Goal: Transaction & Acquisition: Purchase product/service

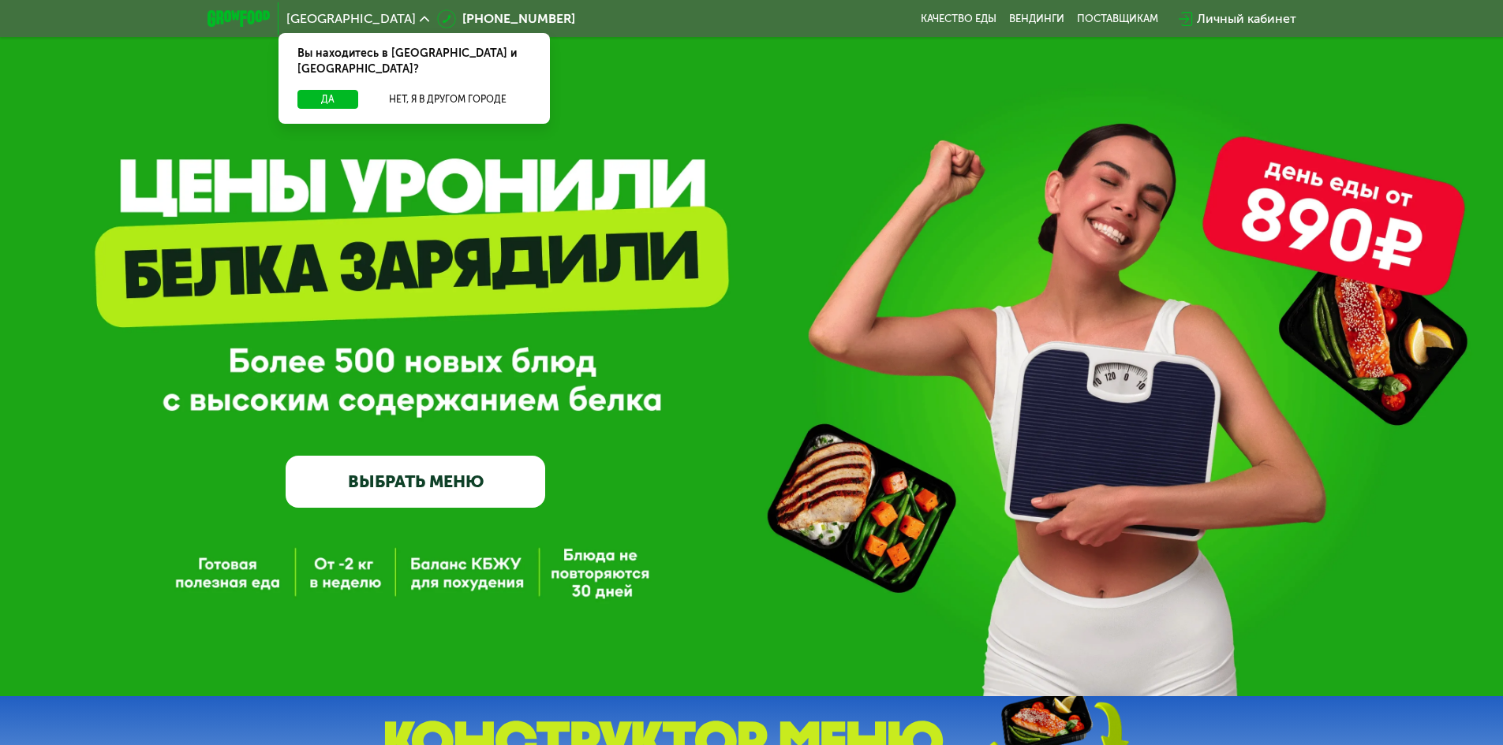
scroll to position [15, 0]
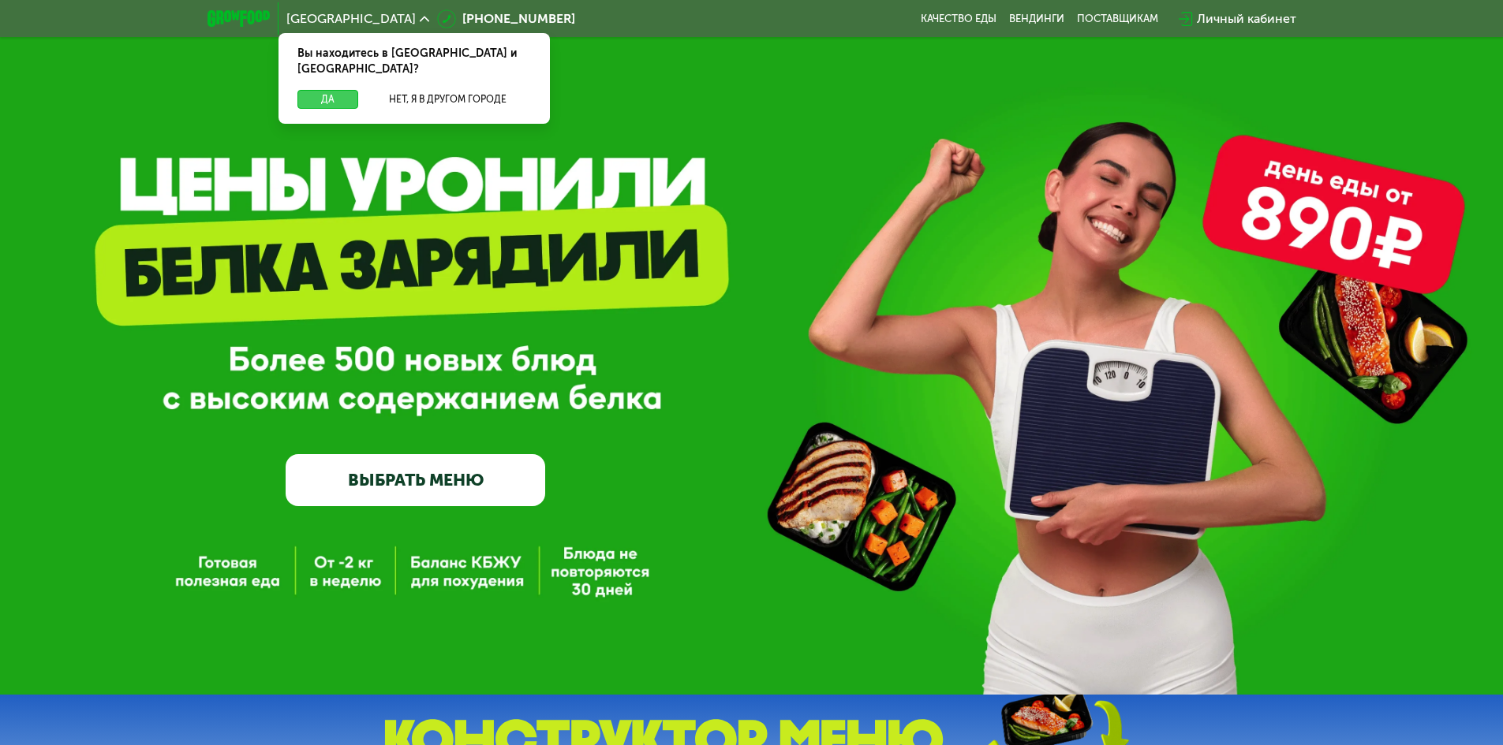
click at [327, 90] on button "Да" at bounding box center [327, 99] width 61 height 19
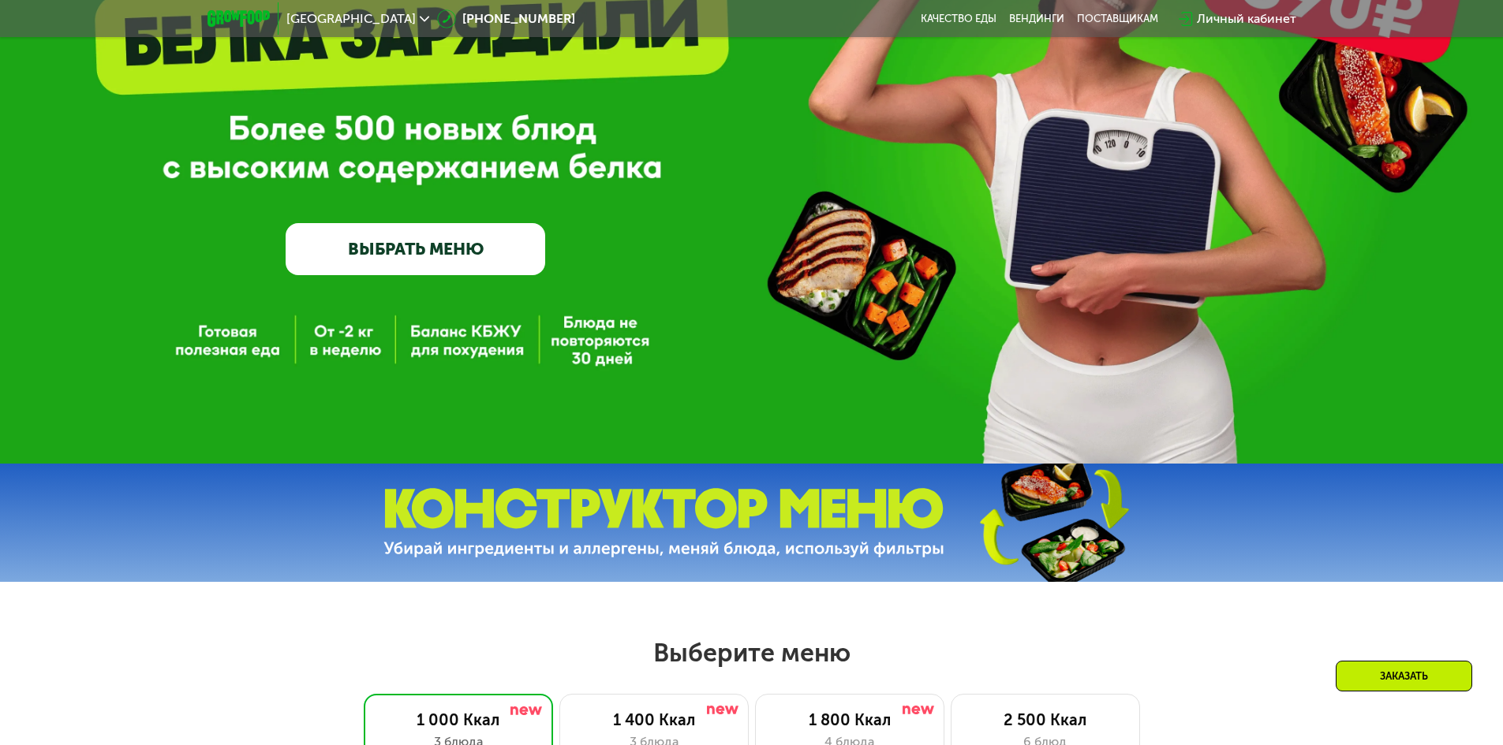
scroll to position [247, 0]
click at [886, 511] on img at bounding box center [663, 522] width 561 height 70
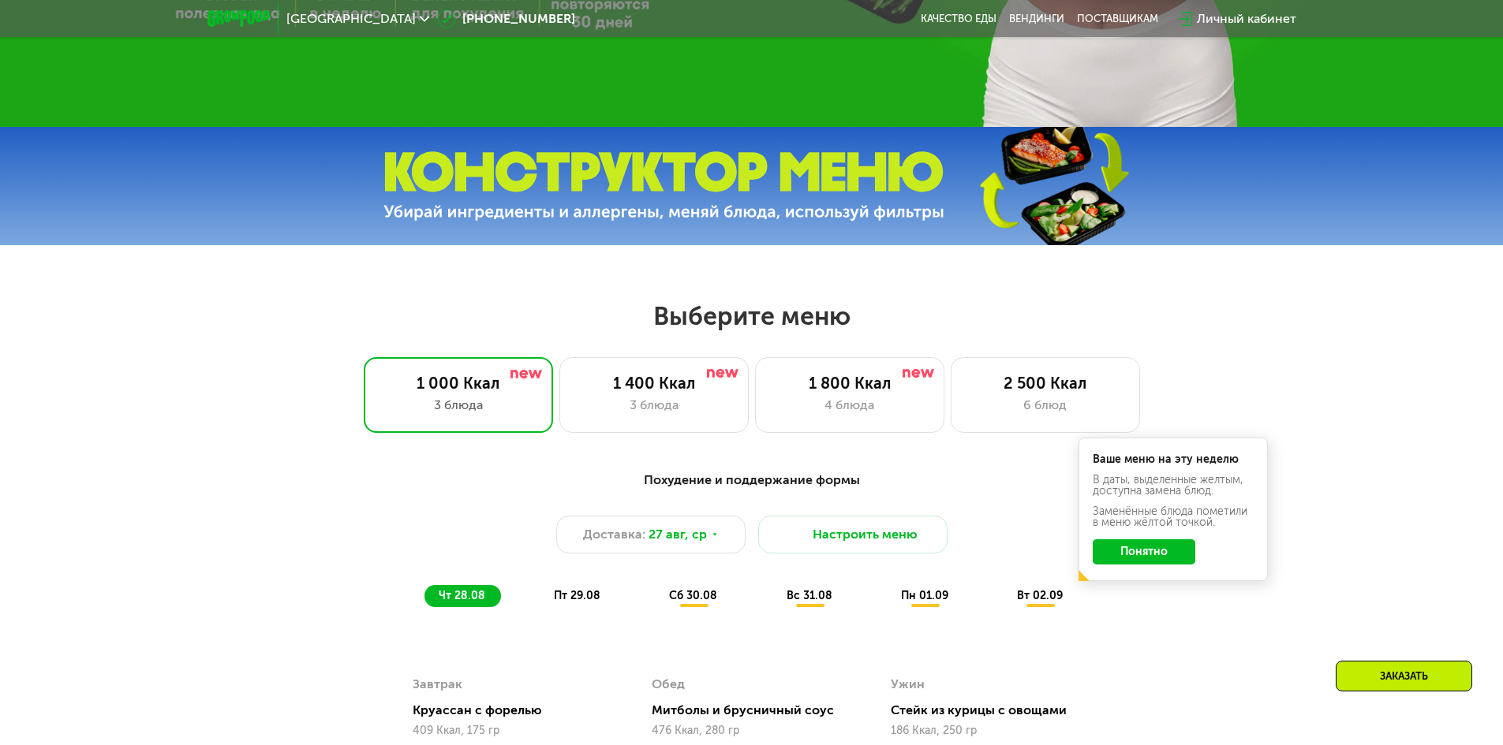
scroll to position [593, 0]
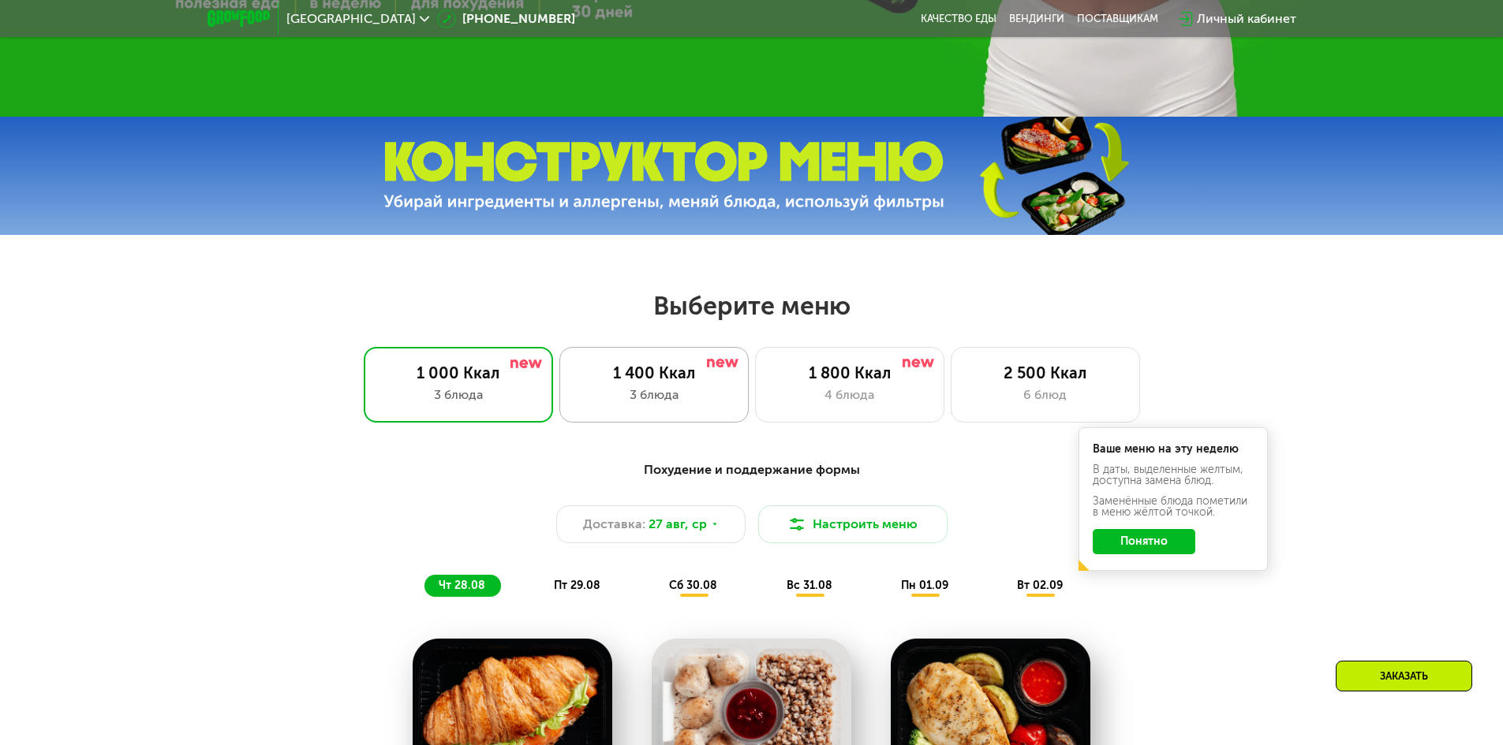
click at [755, 358] on div "1 400 Ккал 3 блюда" at bounding box center [849, 385] width 189 height 76
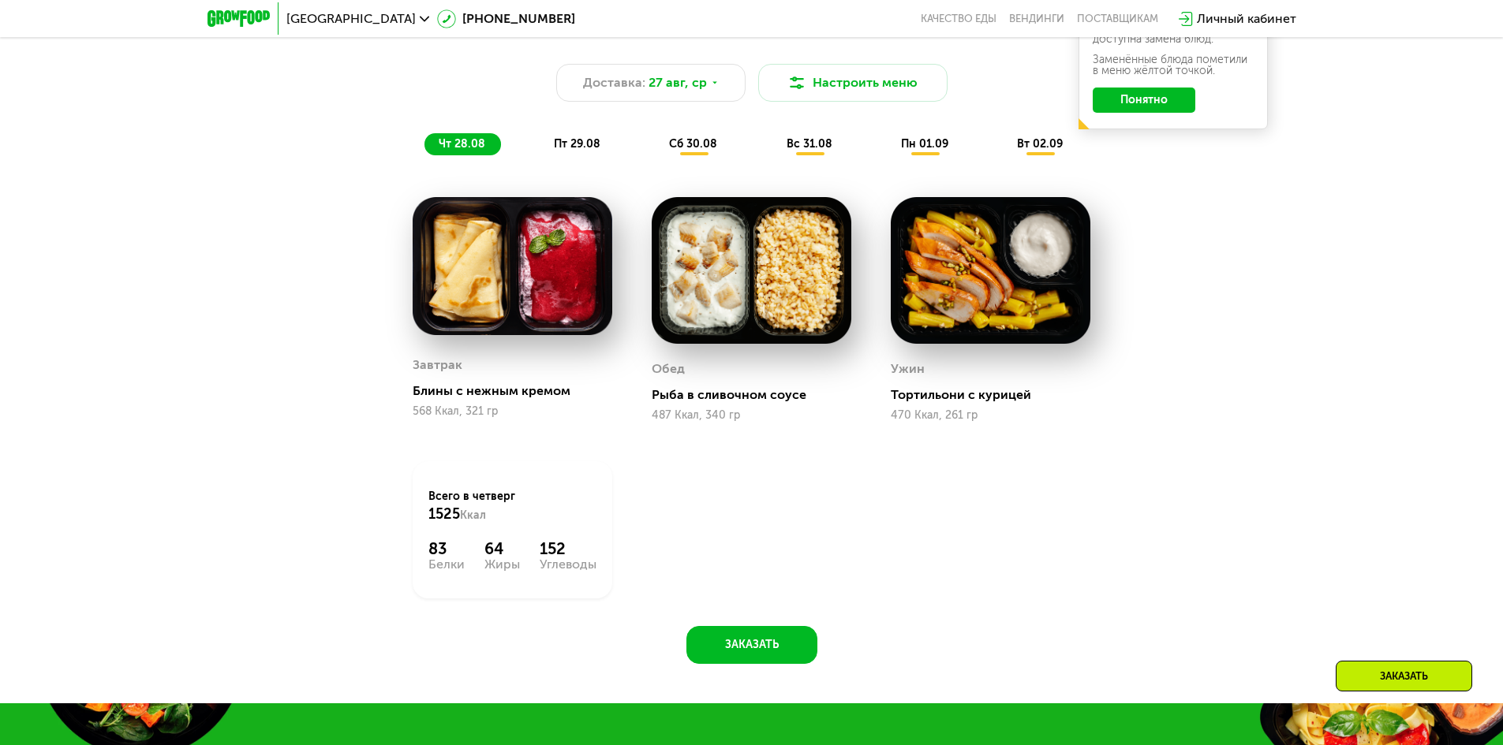
scroll to position [1036, 0]
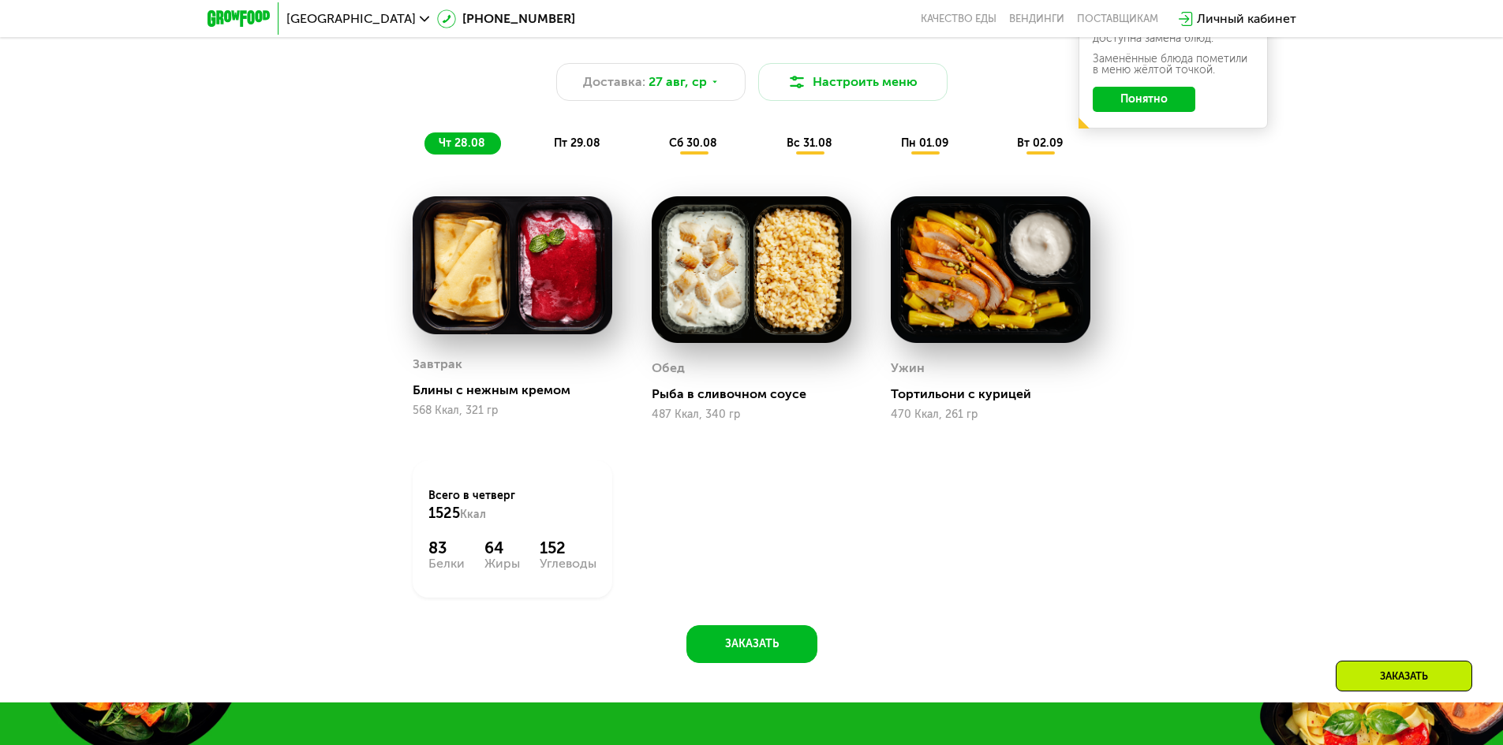
click at [809, 298] on img at bounding box center [752, 270] width 200 height 148
click at [978, 284] on img at bounding box center [991, 270] width 200 height 148
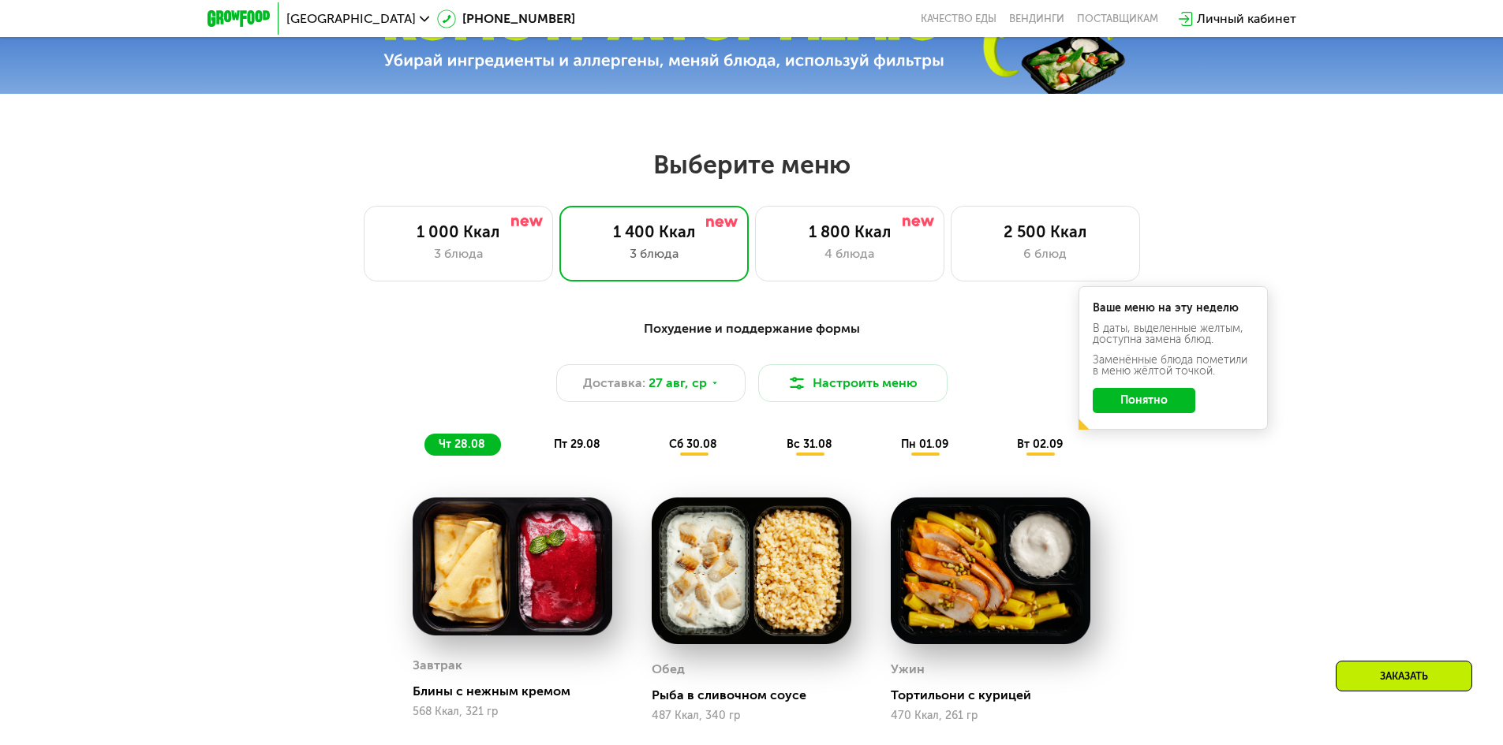
scroll to position [731, 0]
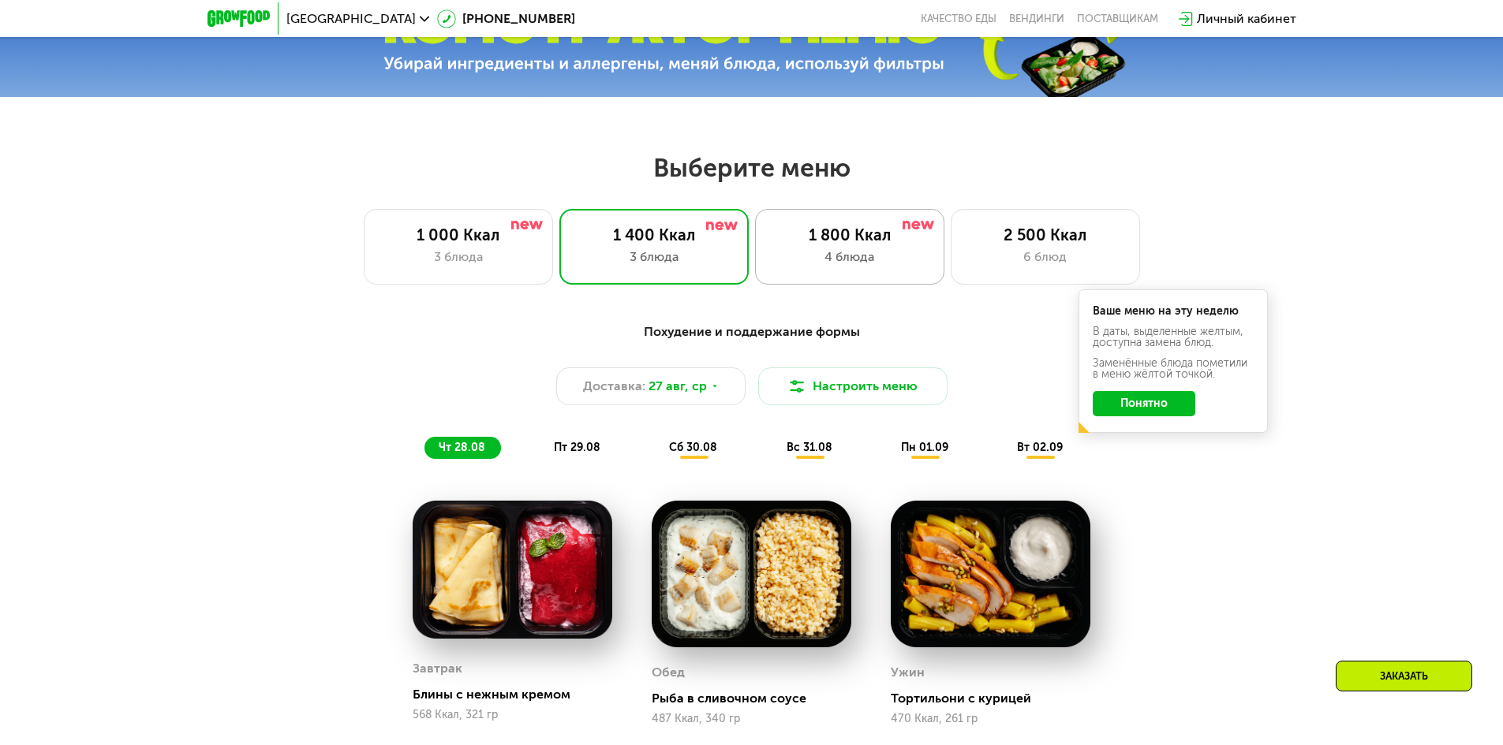
click at [824, 265] on div "4 блюда" at bounding box center [849, 257] width 156 height 19
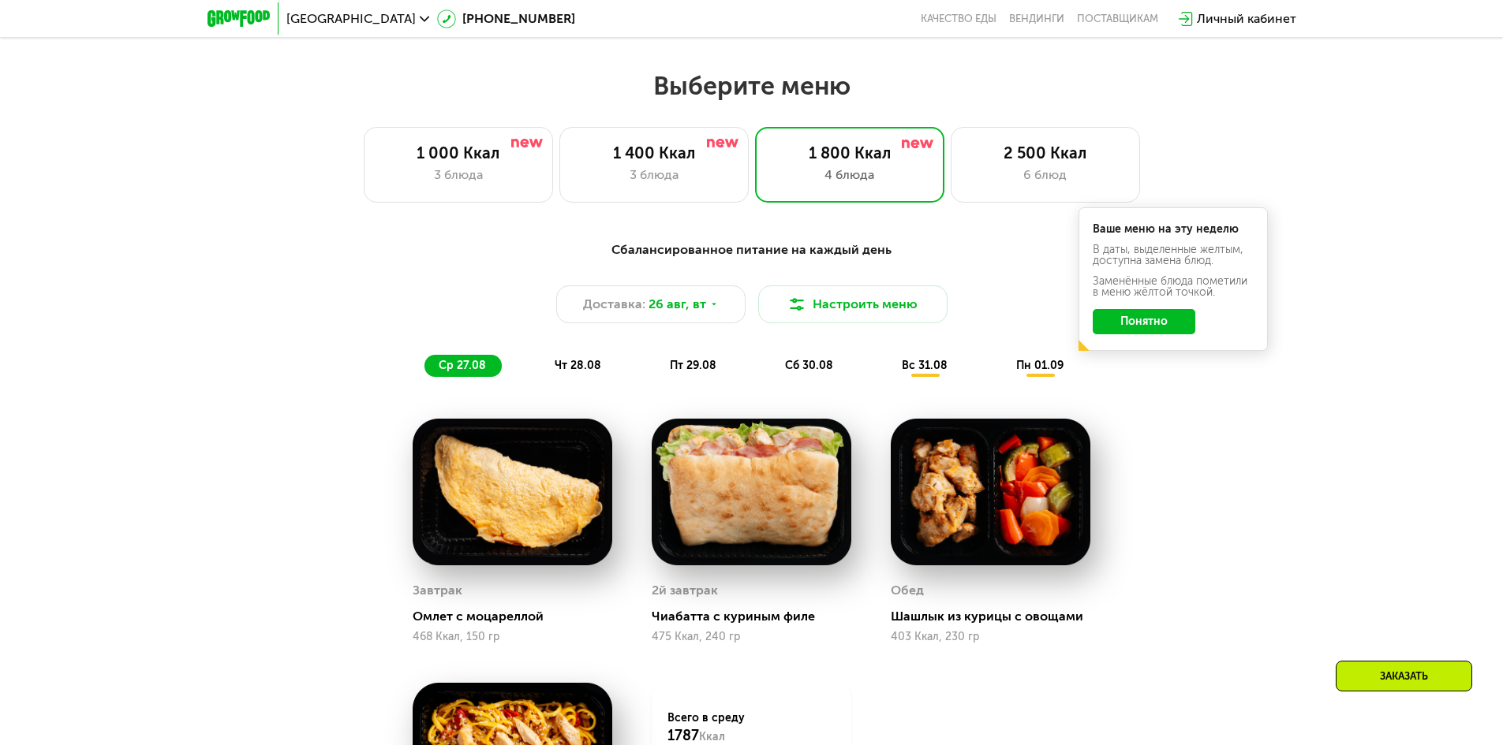
scroll to position [814, 0]
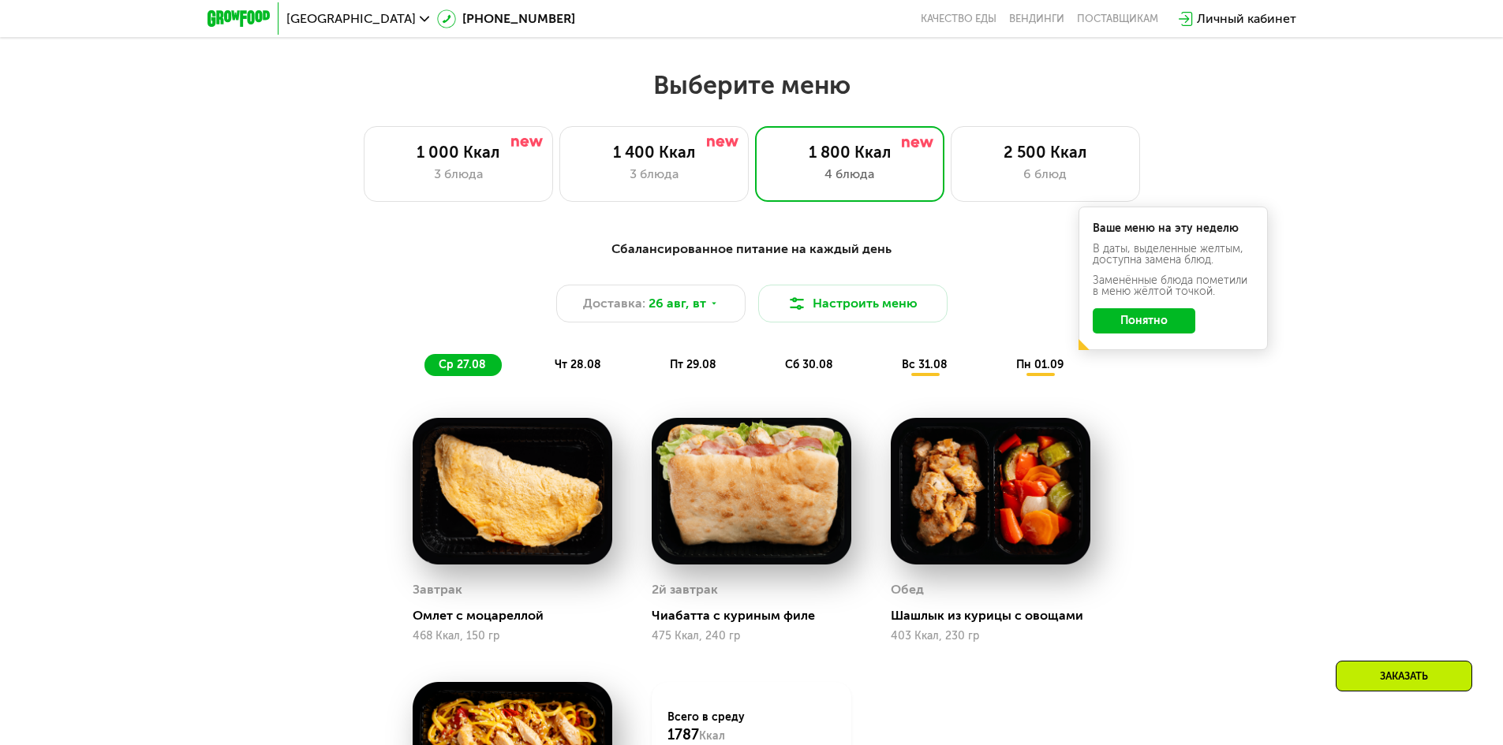
click at [756, 502] on img at bounding box center [752, 492] width 200 height 148
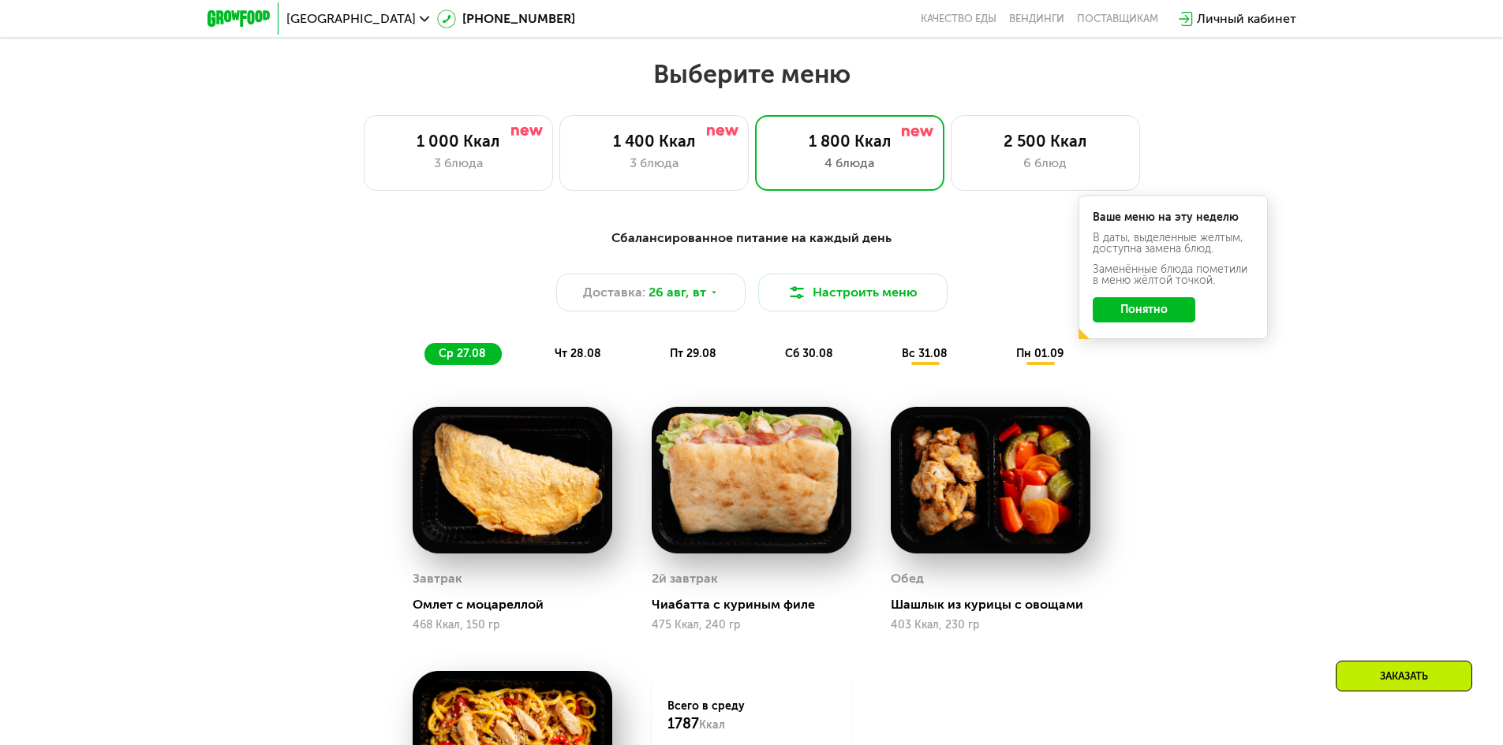
scroll to position [817, 0]
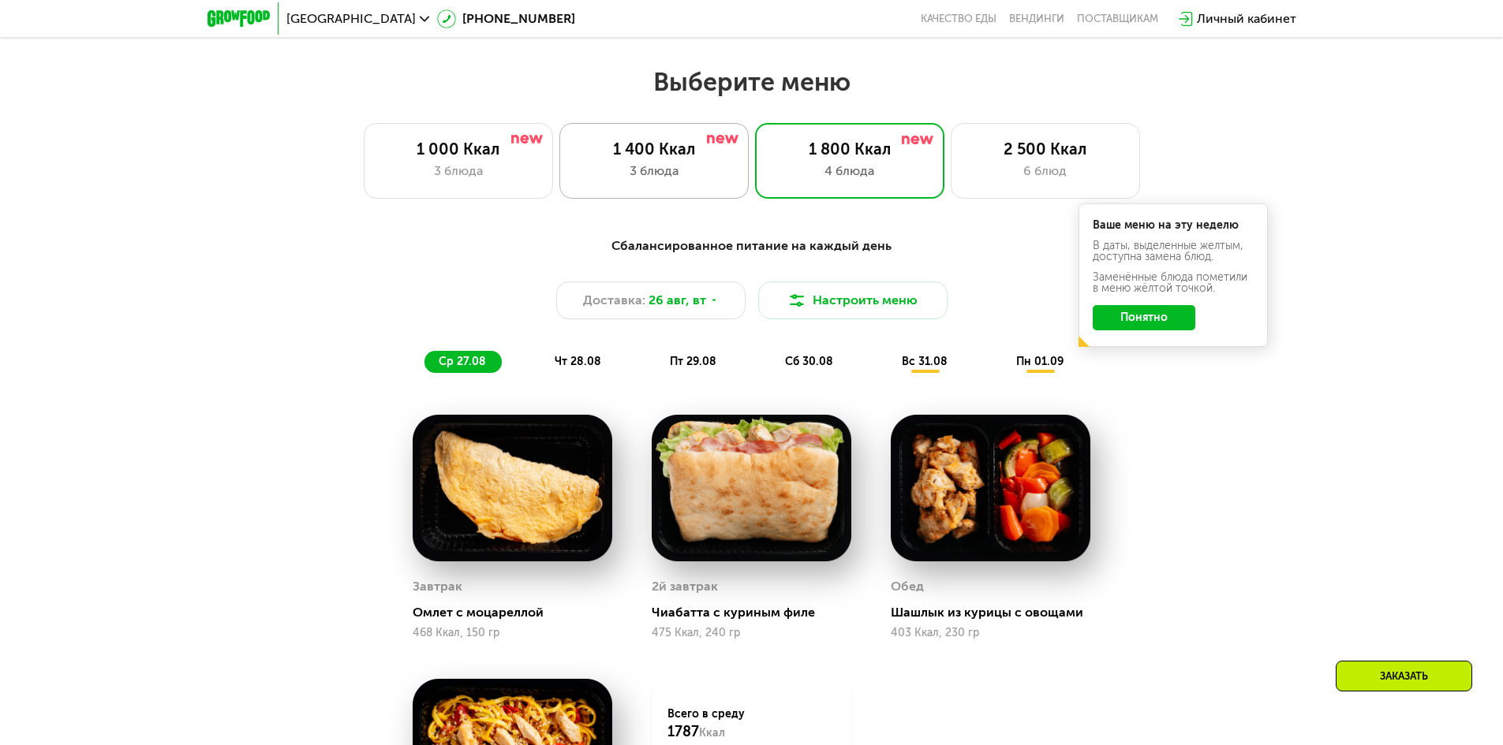
click at [641, 170] on div "3 блюда" at bounding box center [654, 171] width 156 height 19
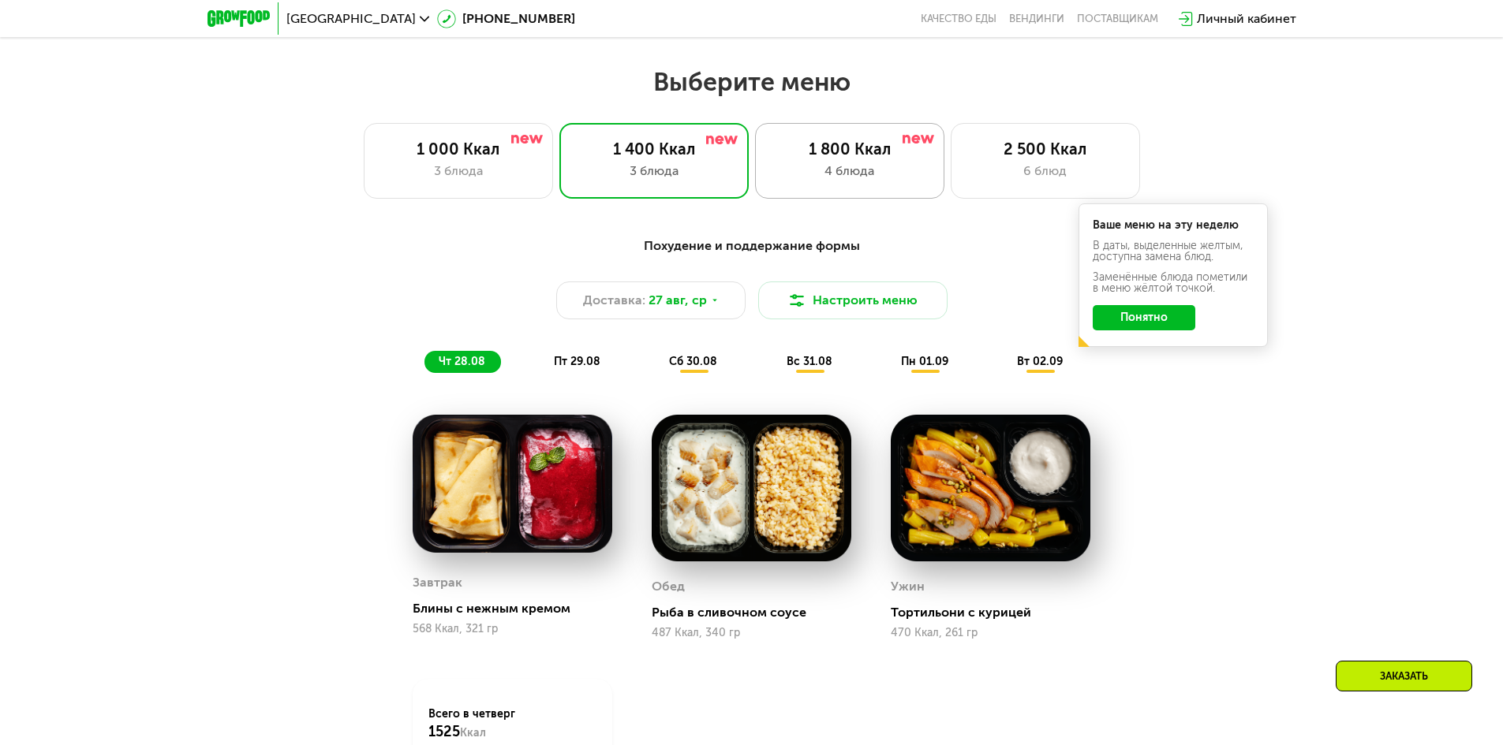
click at [824, 166] on div "4 блюда" at bounding box center [849, 171] width 156 height 19
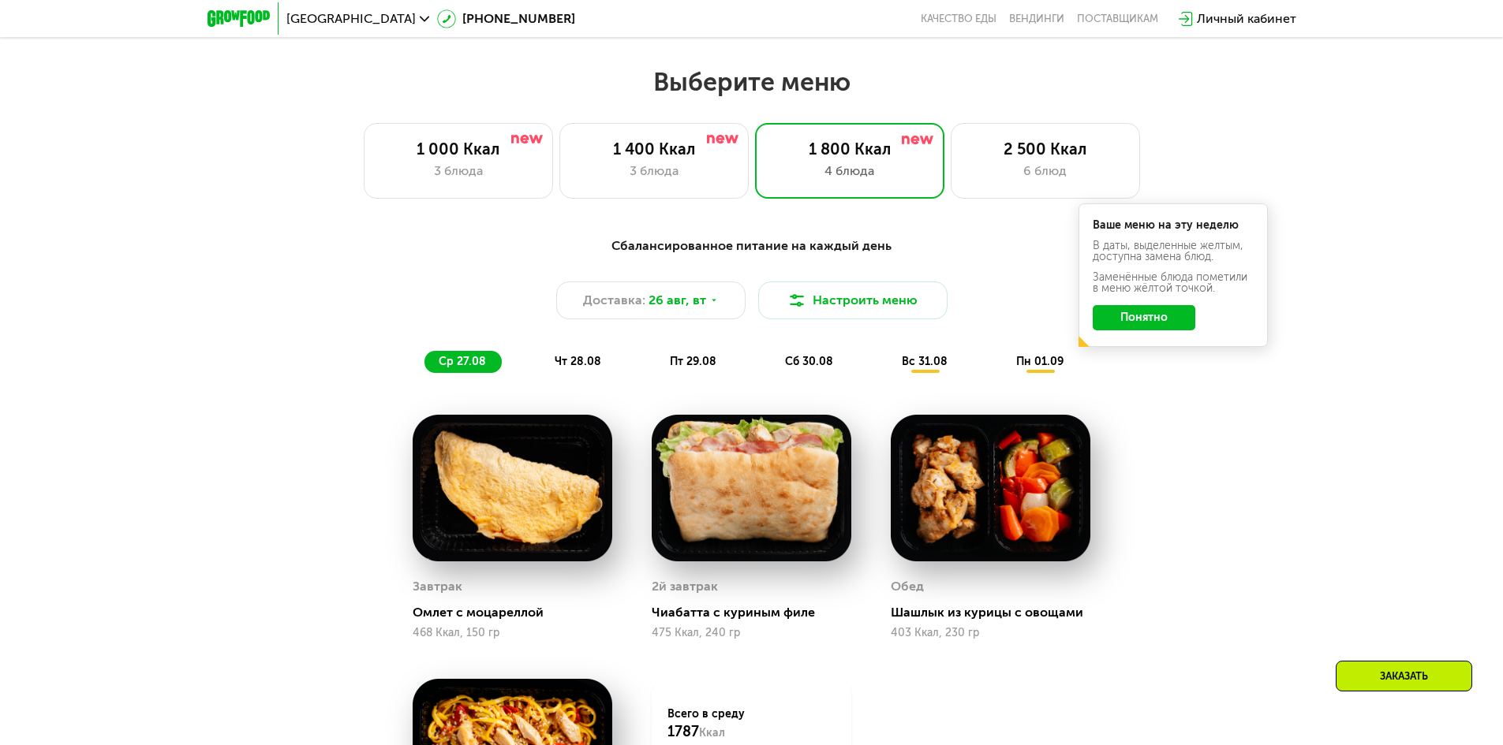
click at [887, 373] on div "сб 30.08" at bounding box center [925, 362] width 76 height 22
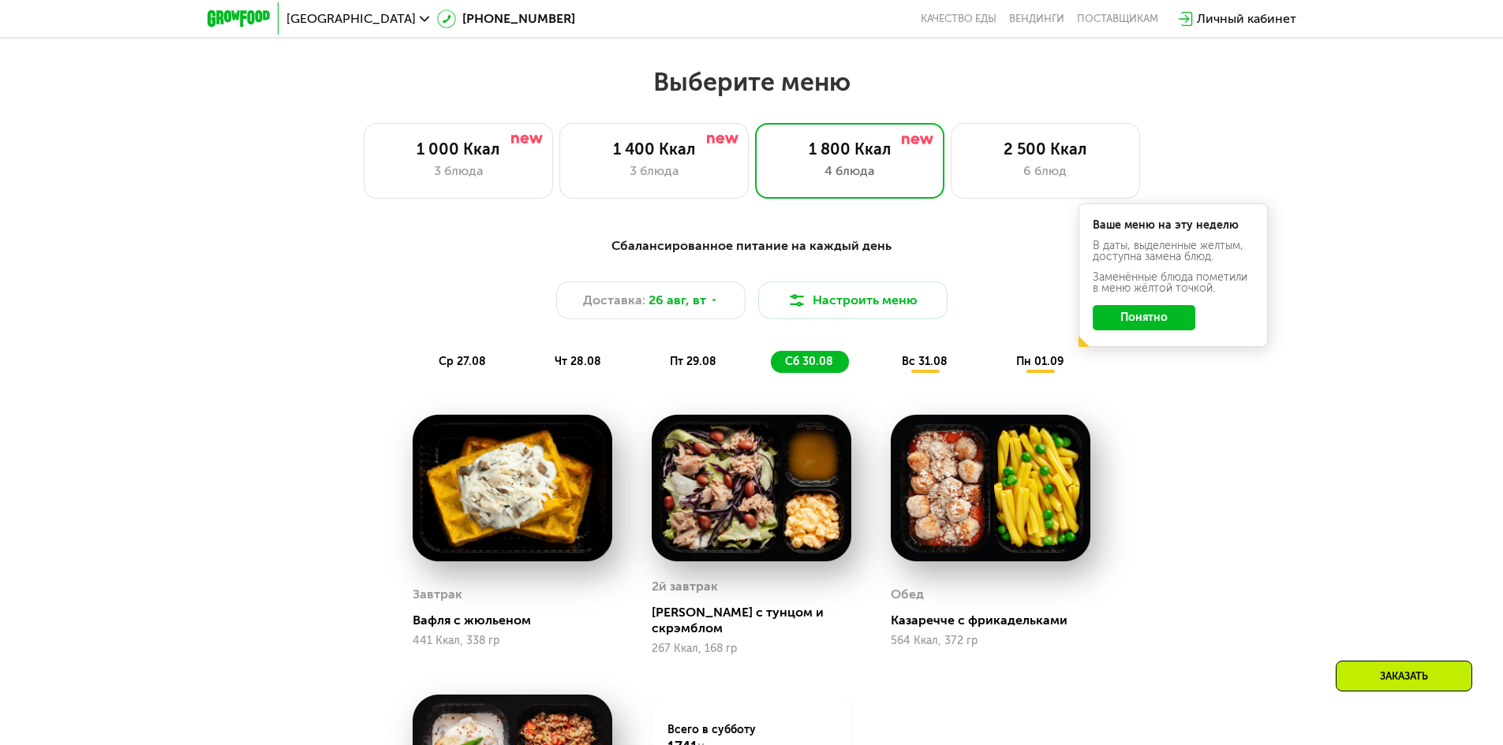
click at [695, 368] on span "пт 29.08" at bounding box center [693, 361] width 47 height 13
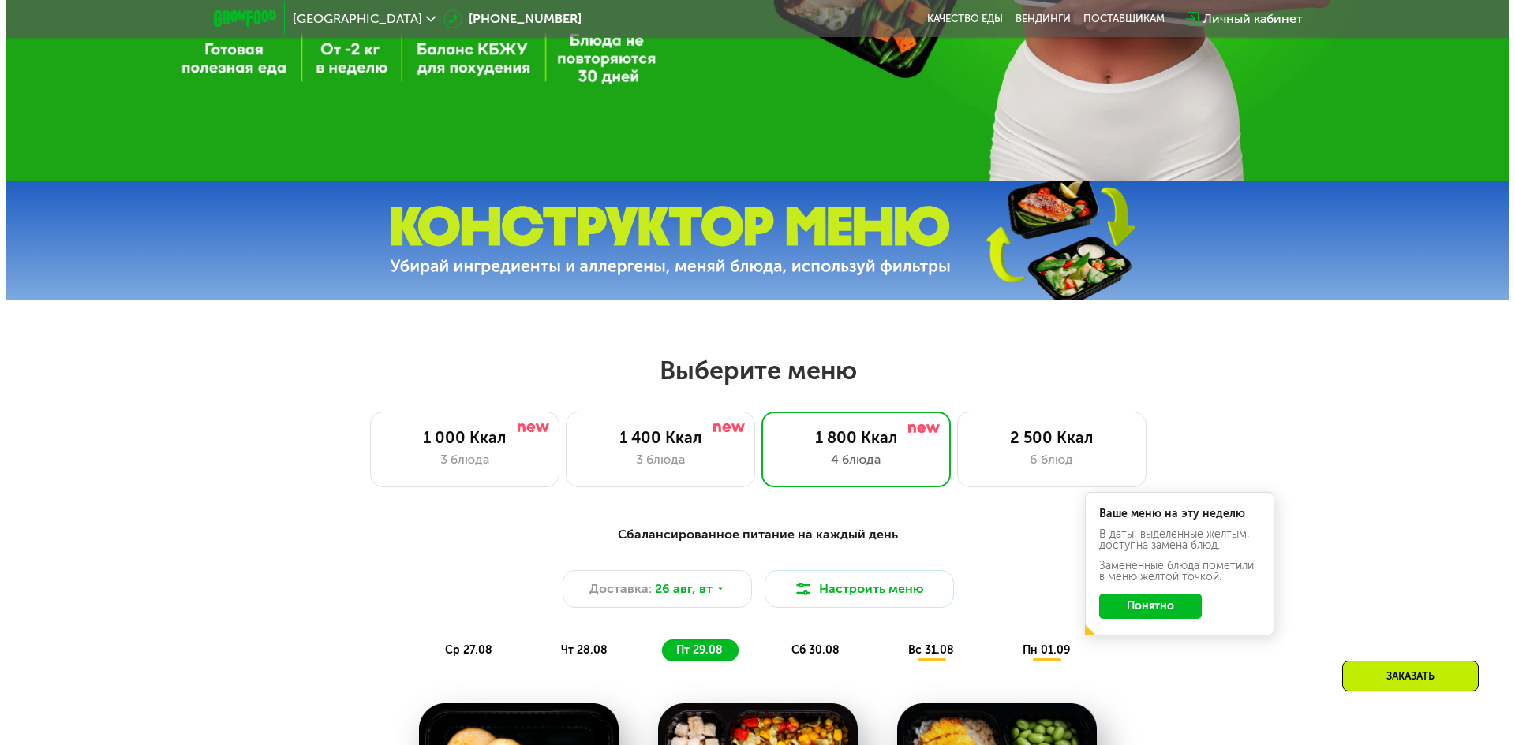
scroll to position [528, 0]
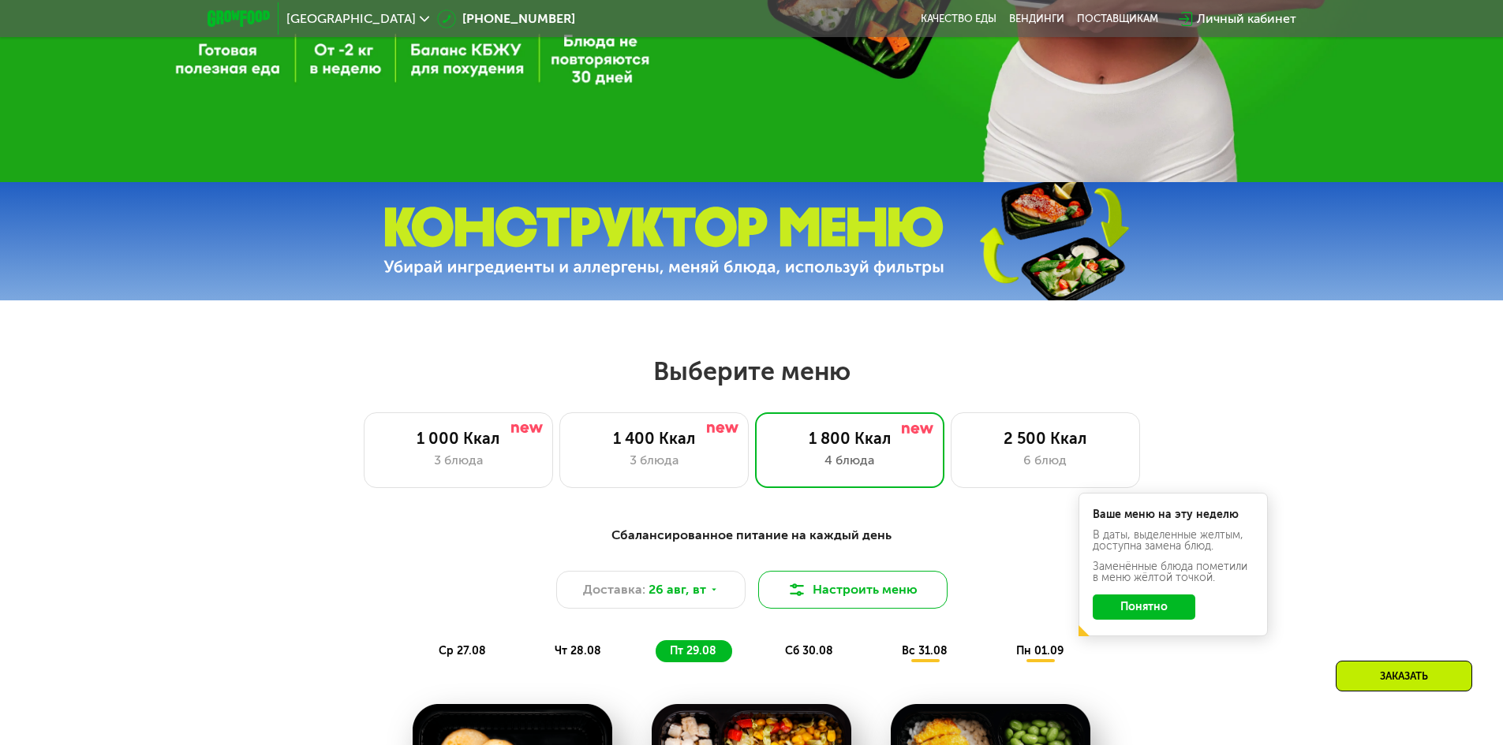
click at [819, 592] on button "Настроить меню" at bounding box center [852, 590] width 189 height 38
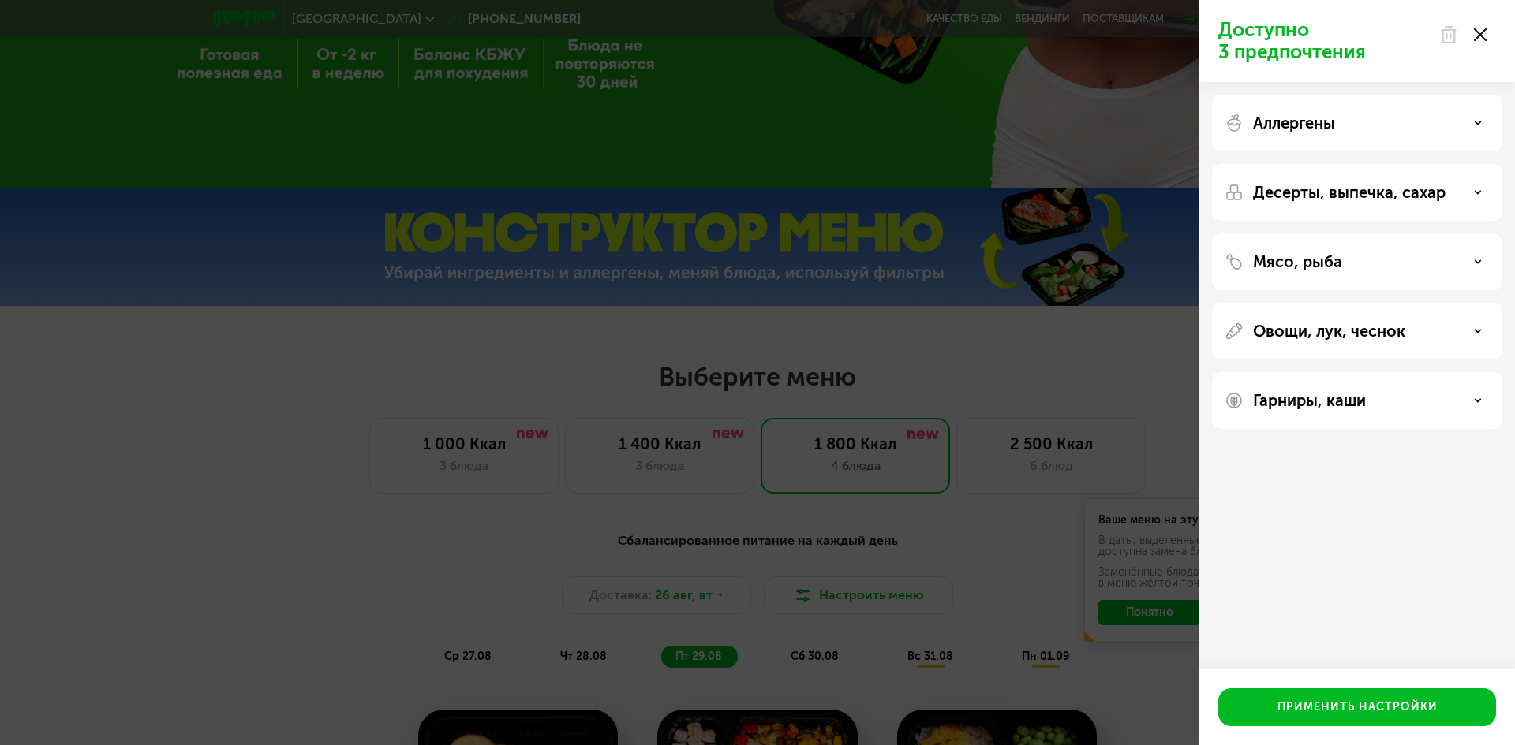
click at [1377, 263] on div "Мясо, рыба" at bounding box center [1356, 261] width 265 height 19
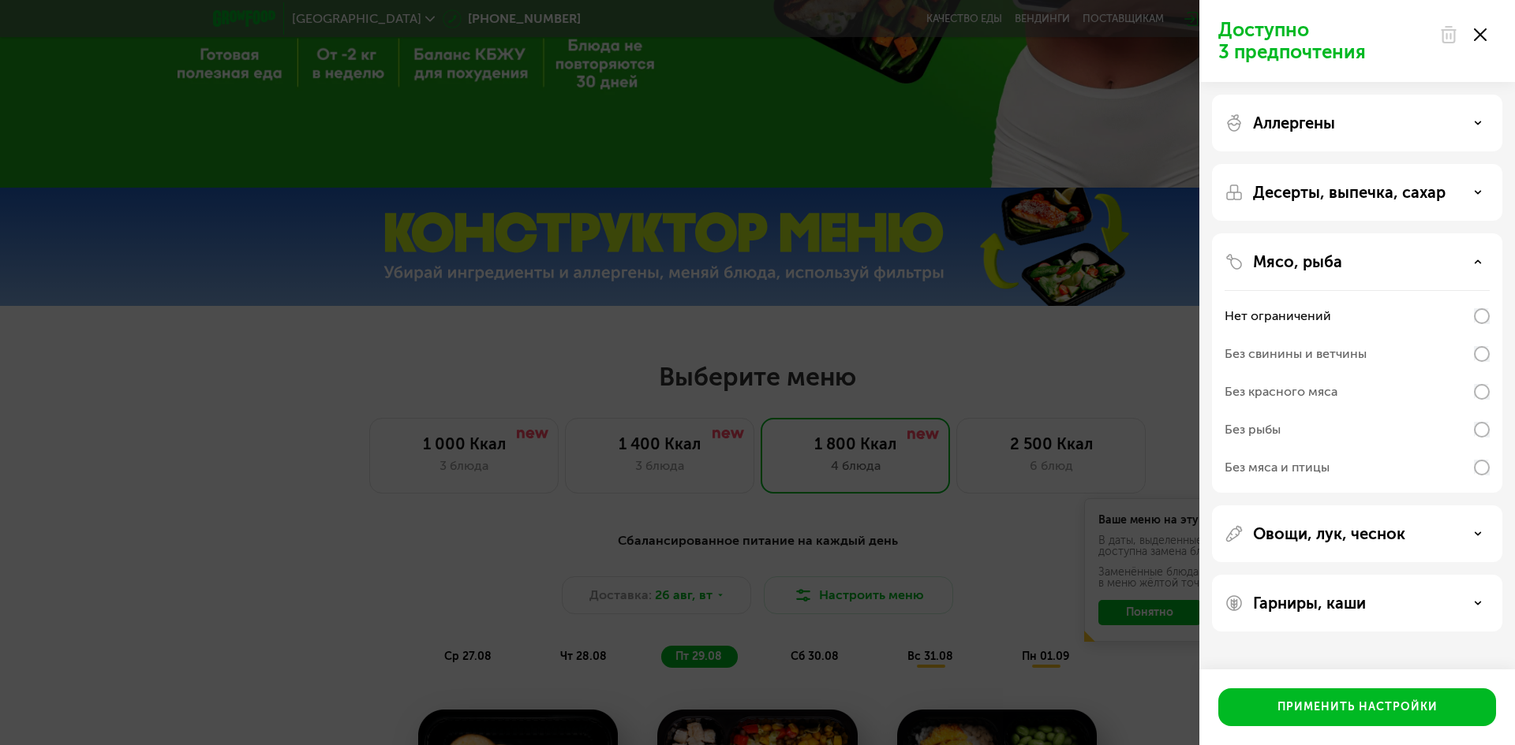
click at [1380, 199] on p "Десерты, выпечка, сахар" at bounding box center [1349, 192] width 192 height 19
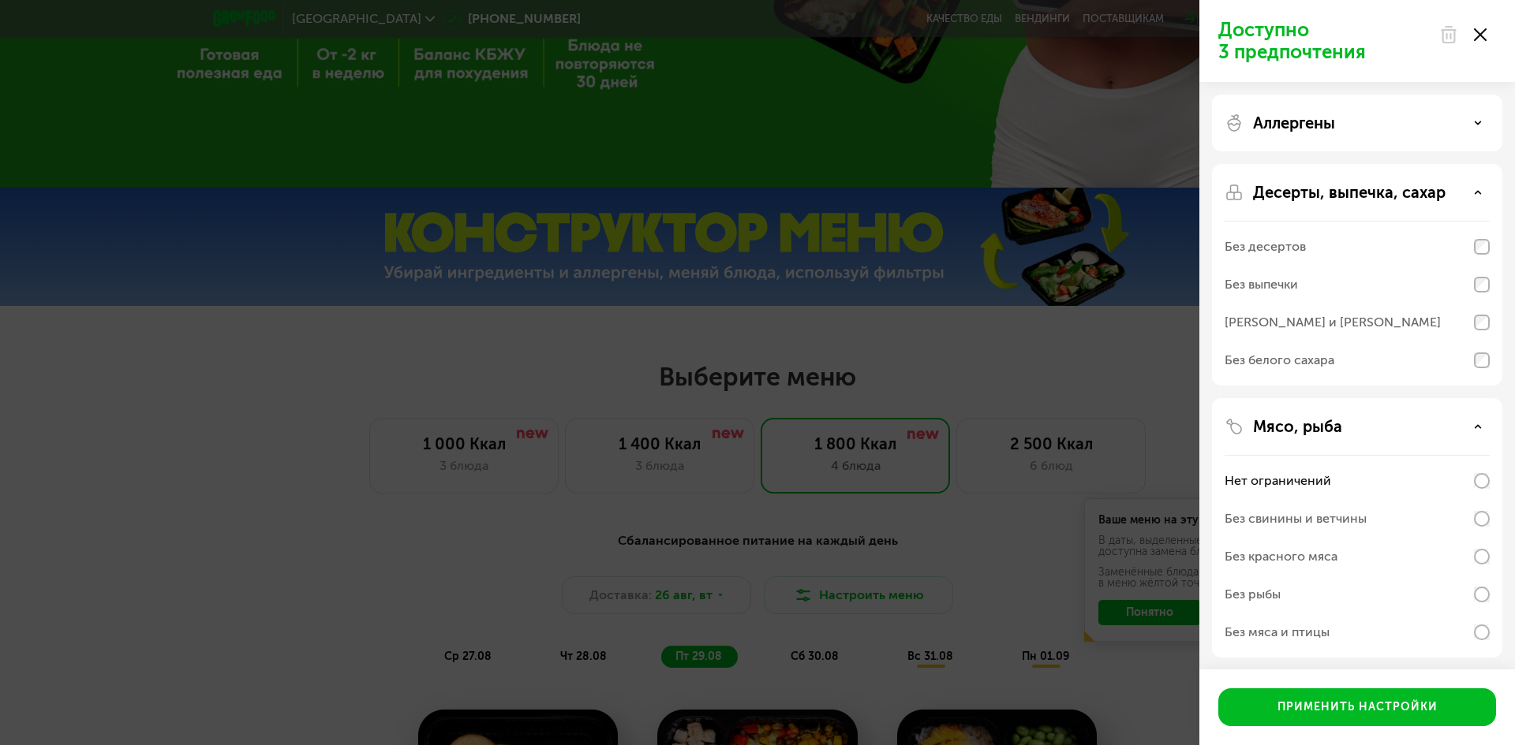
click at [1318, 614] on div "Без белого сахара" at bounding box center [1356, 633] width 265 height 38
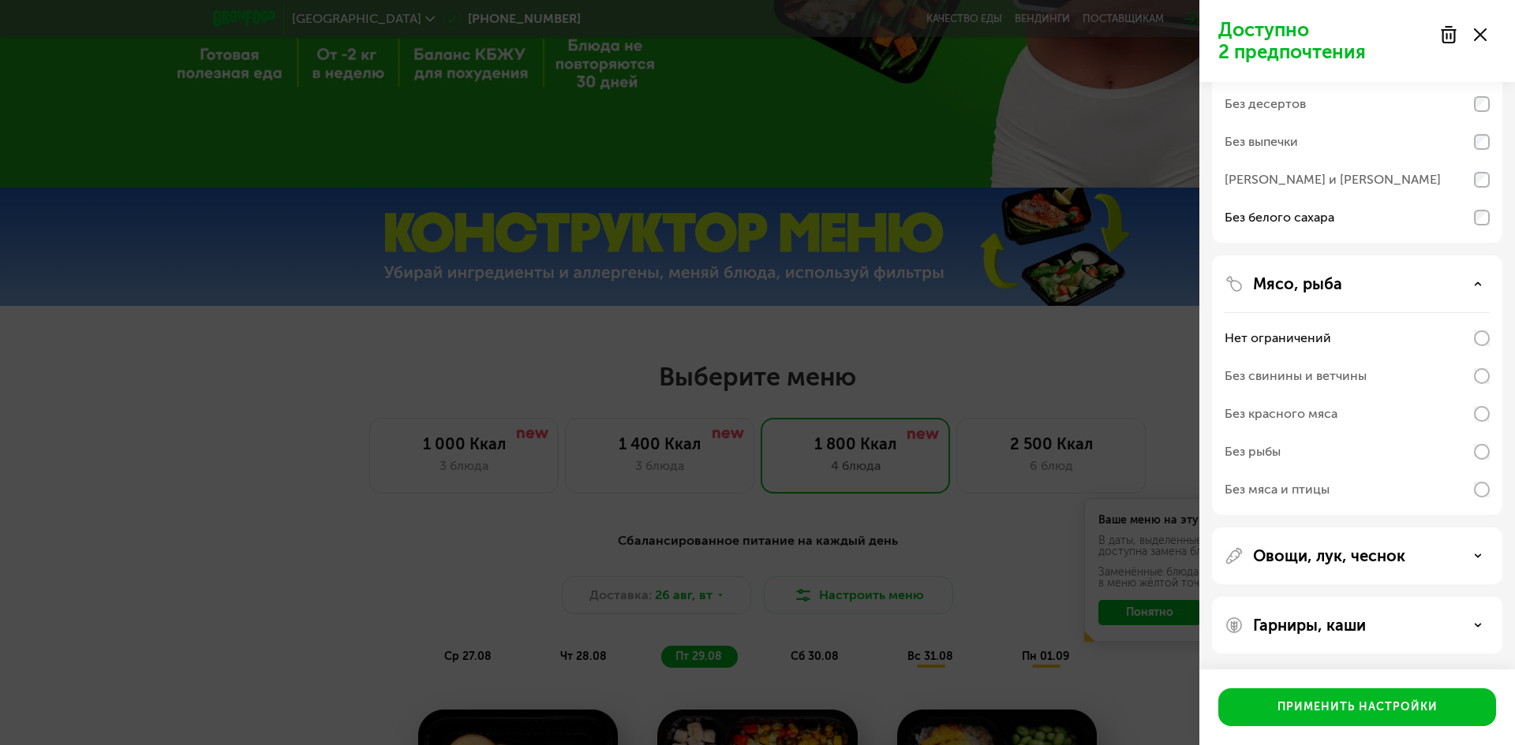
click at [1379, 597] on div "Овощи, лук, чеснок" at bounding box center [1357, 625] width 290 height 57
click at [1379, 611] on div "Гарниры, каши" at bounding box center [1357, 625] width 290 height 57
click at [1390, 629] on div "Гарниры, каши" at bounding box center [1356, 625] width 265 height 19
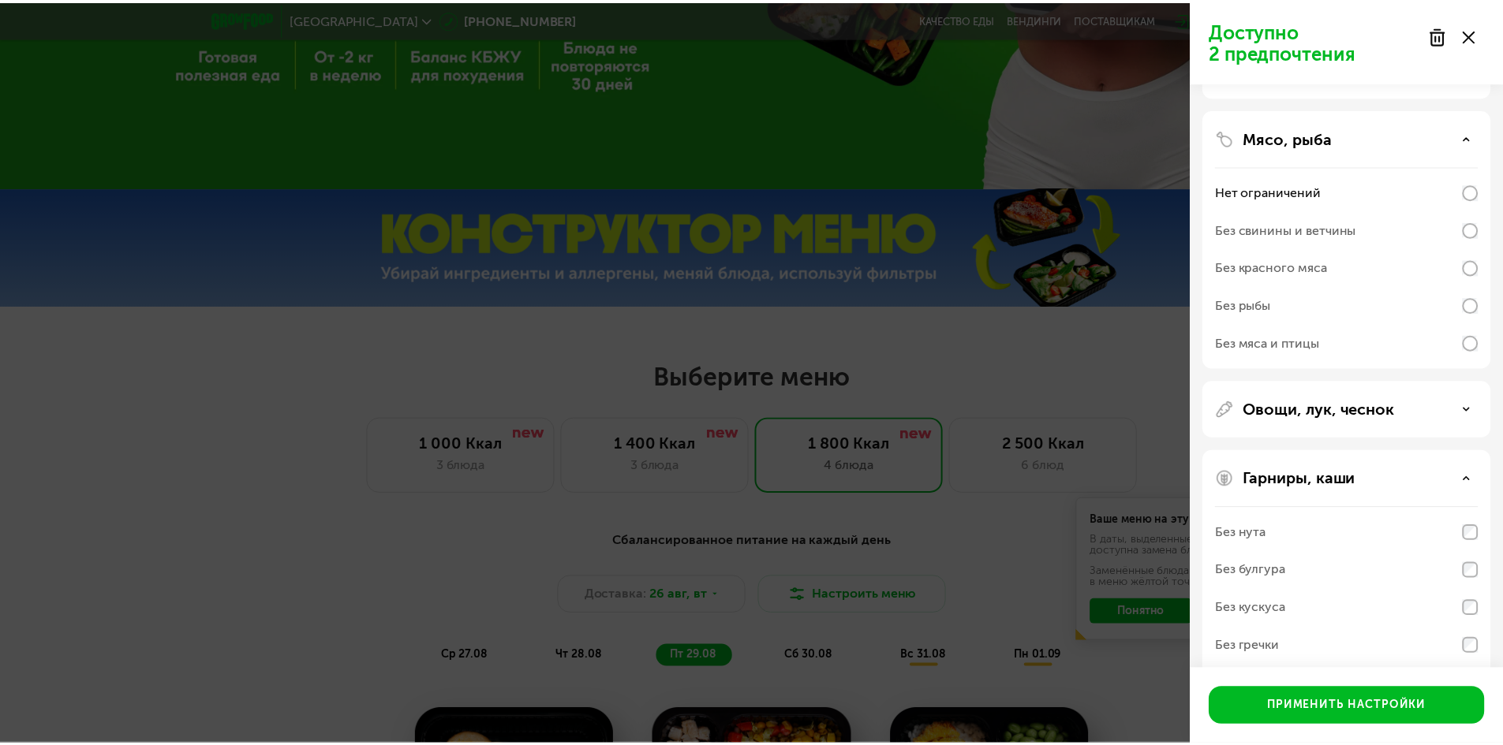
scroll to position [346, 0]
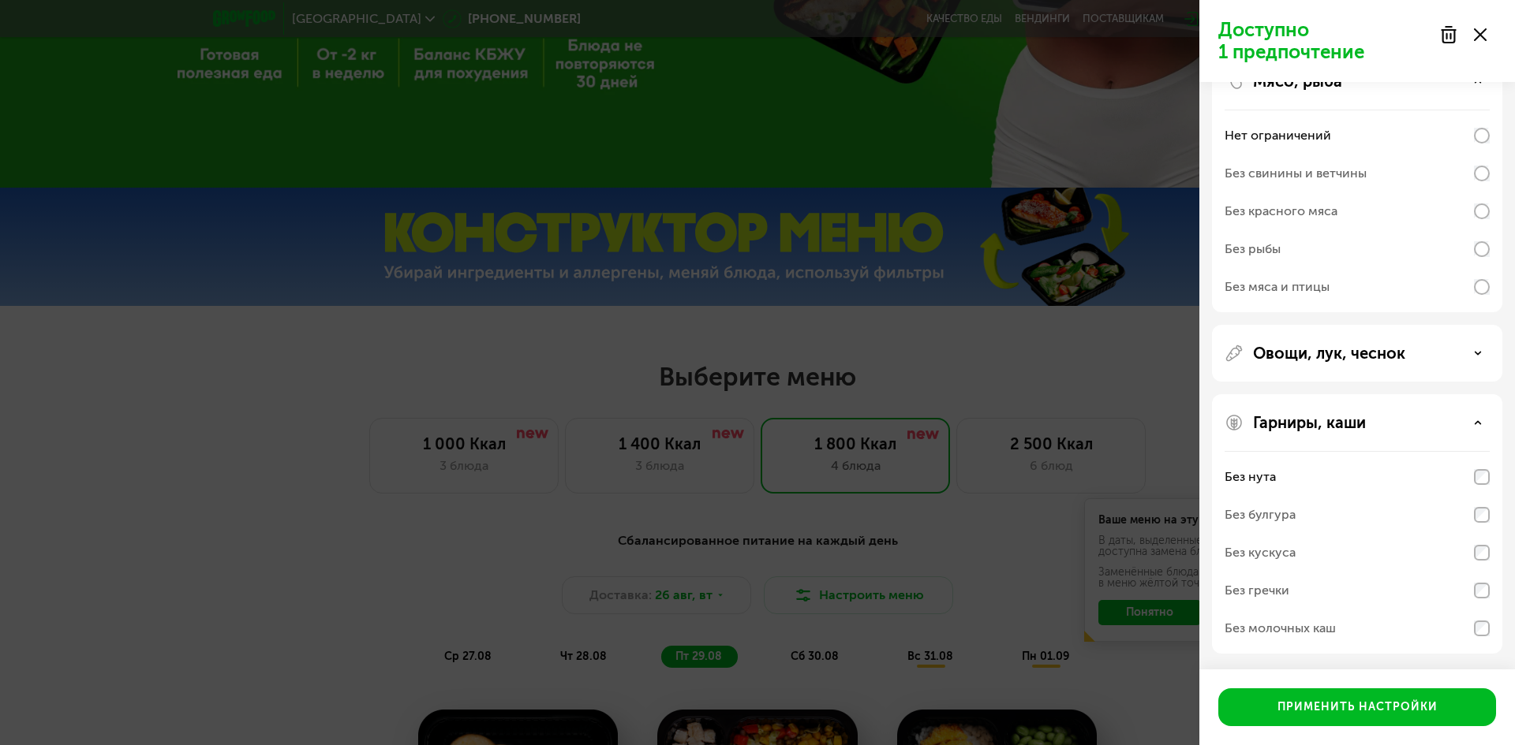
click at [1473, 555] on div "Без кускуса" at bounding box center [1356, 553] width 265 height 38
click at [1489, 511] on div "Гарниры, каши Без нута Без булгура Без кускуса Без гречки Без молочных каш" at bounding box center [1357, 524] width 290 height 260
click at [1475, 34] on icon at bounding box center [1480, 34] width 13 height 13
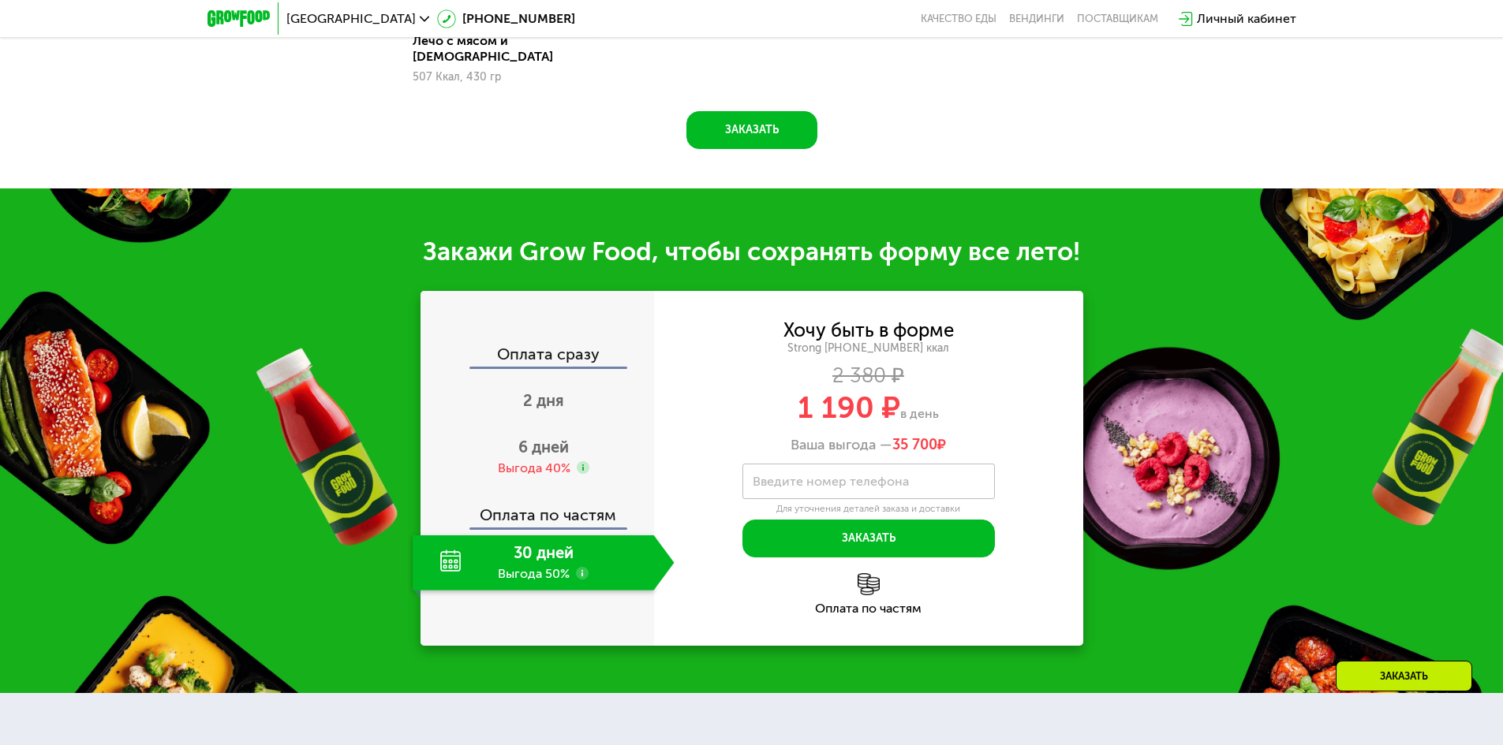
scroll to position [1671, 0]
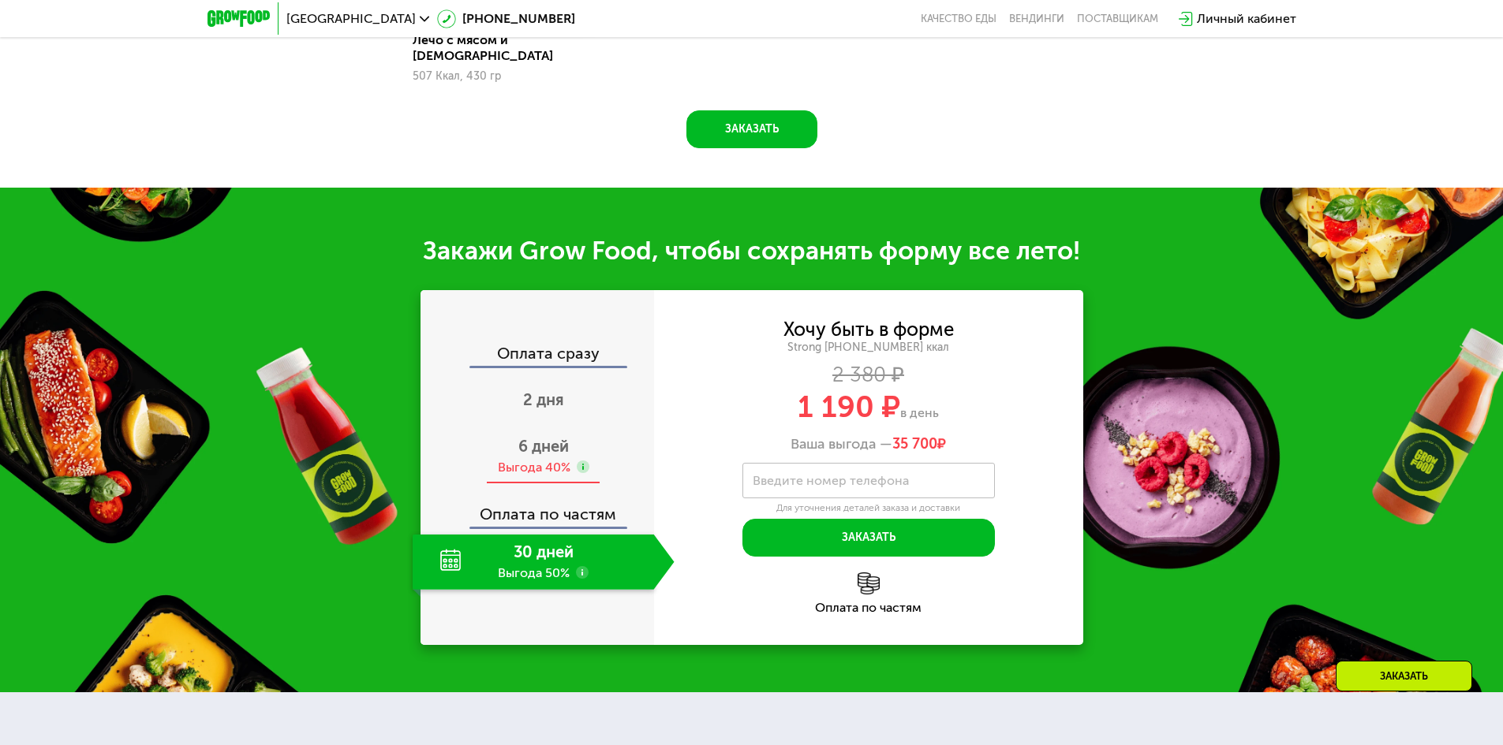
click at [542, 437] on span "6 дней" at bounding box center [543, 446] width 50 height 19
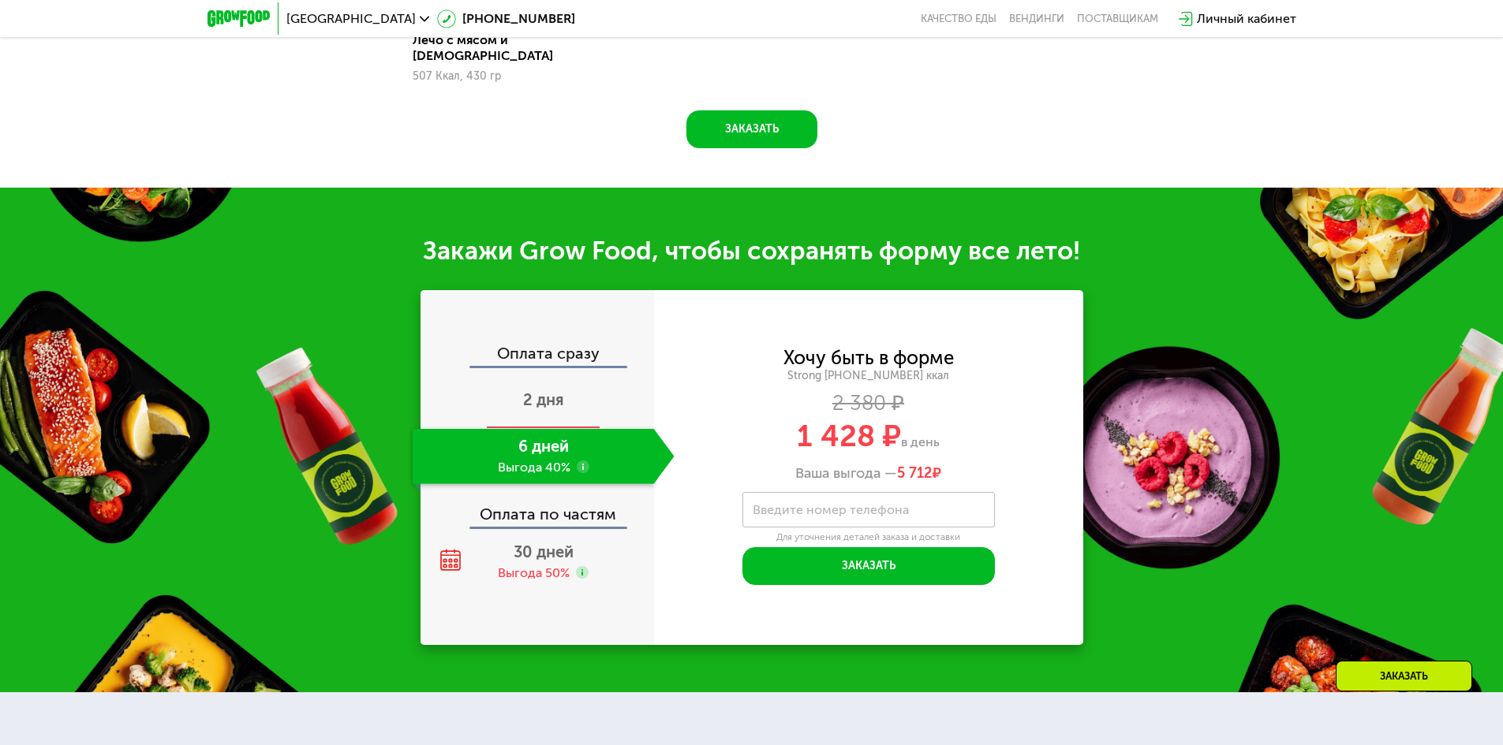
click at [564, 375] on div "2 дня" at bounding box center [544, 401] width 262 height 55
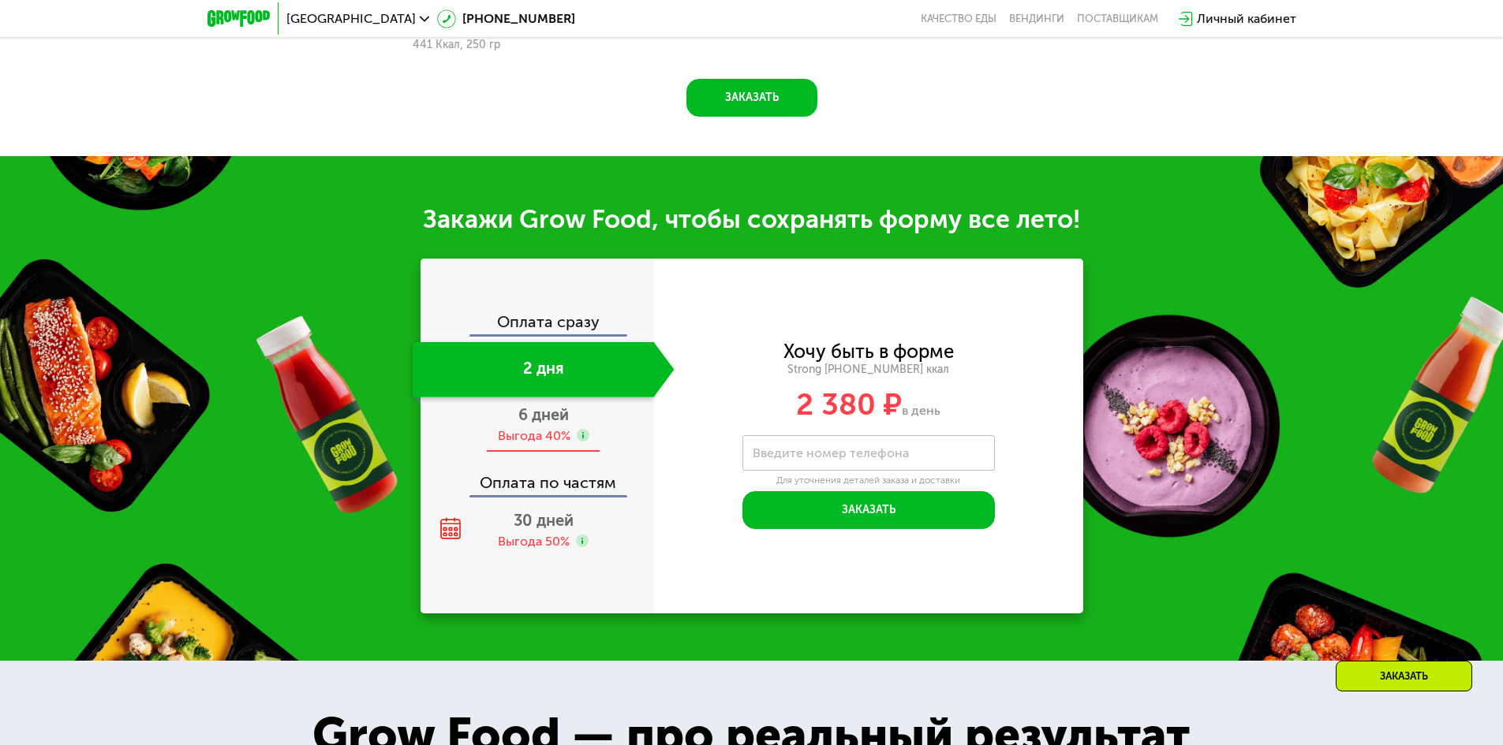
click at [545, 443] on div "Выгода 40%" at bounding box center [534, 436] width 73 height 17
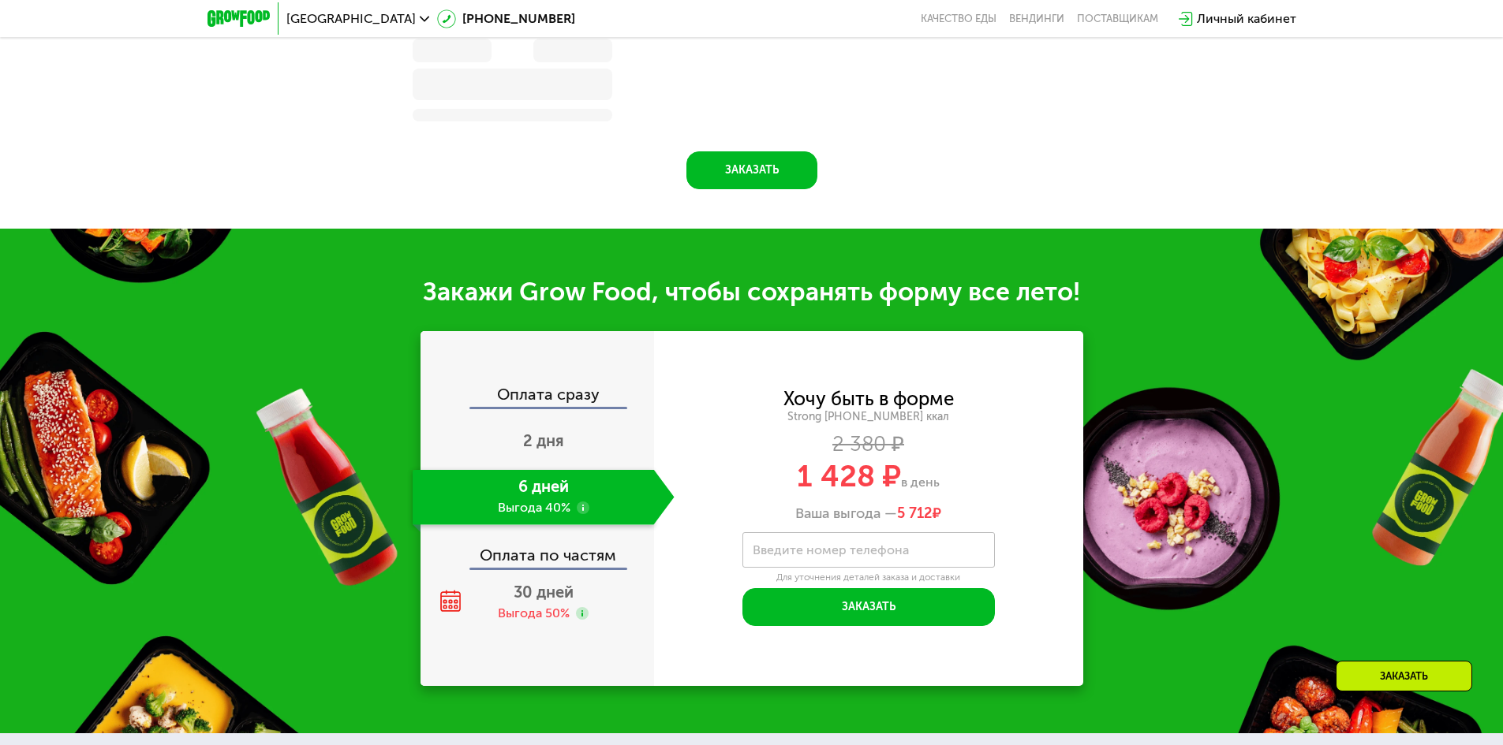
scroll to position [1743, 0]
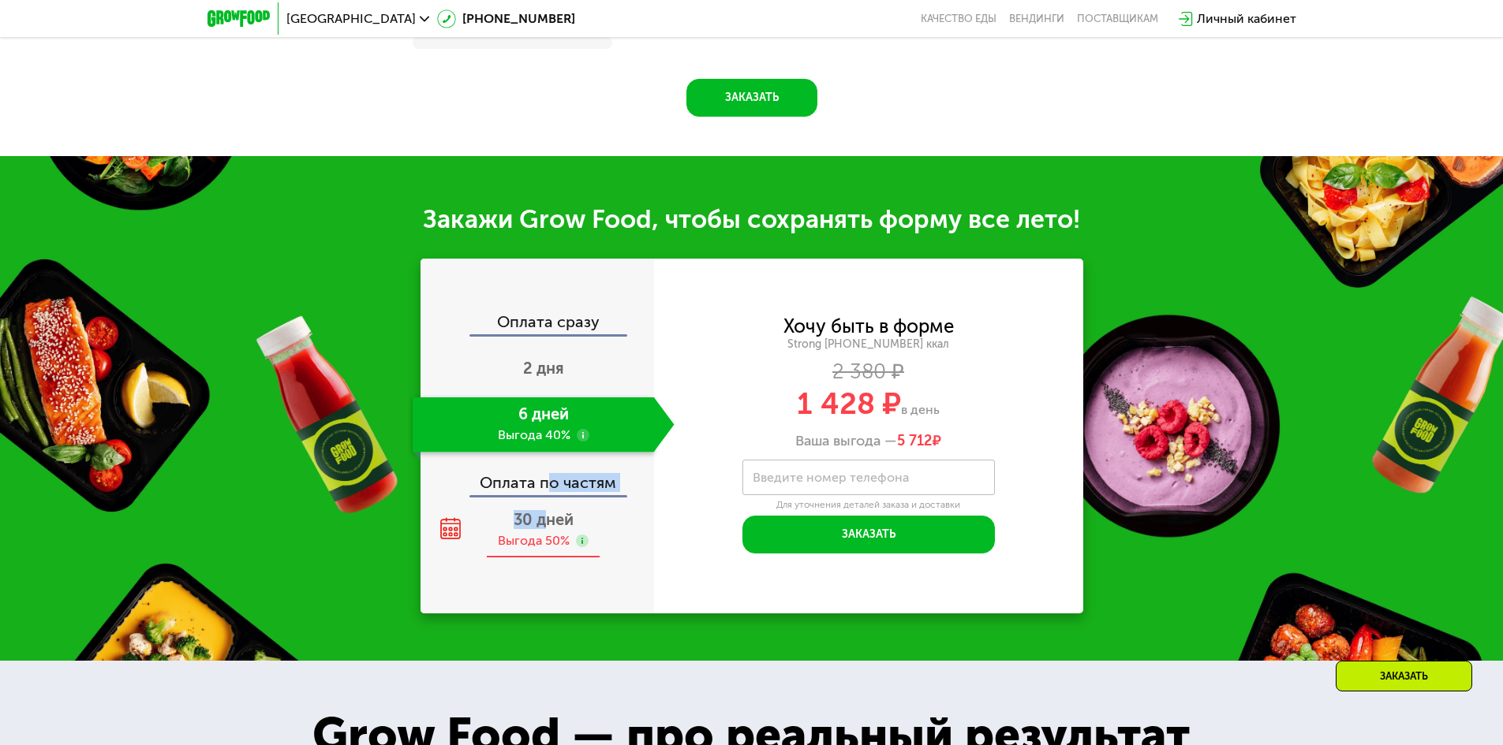
drag, startPoint x: 550, startPoint y: 499, endPoint x: 545, endPoint y: 532, distance: 34.2
click at [545, 532] on div "Оплата сразу 2 дня 6 дней Выгода 40% Оплата по частям 30 дней Выгода 50%" at bounding box center [536, 436] width 233 height 245
click at [545, 529] on span "30 дней" at bounding box center [544, 519] width 60 height 19
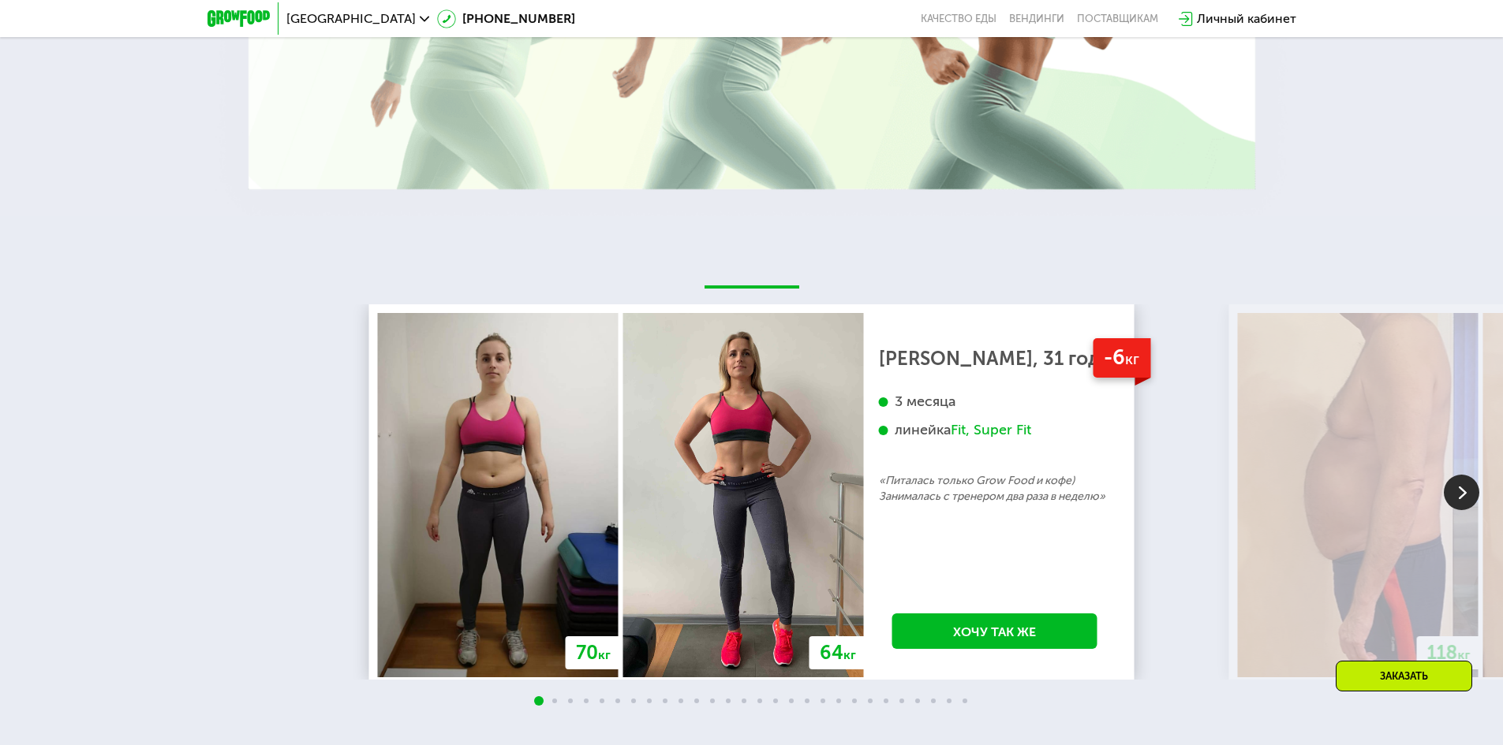
scroll to position [2892, 0]
click at [1464, 491] on img at bounding box center [1461, 491] width 35 height 35
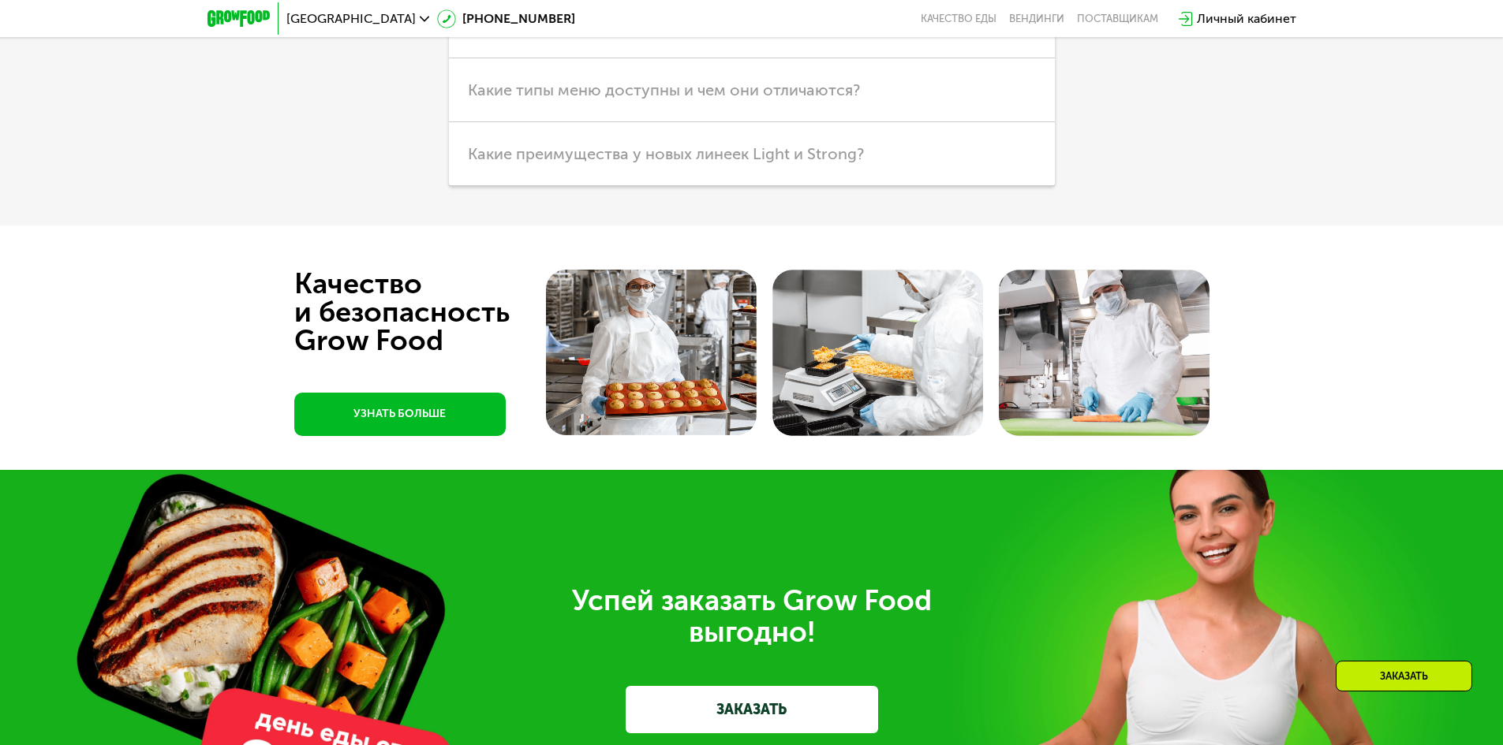
scroll to position [4475, 0]
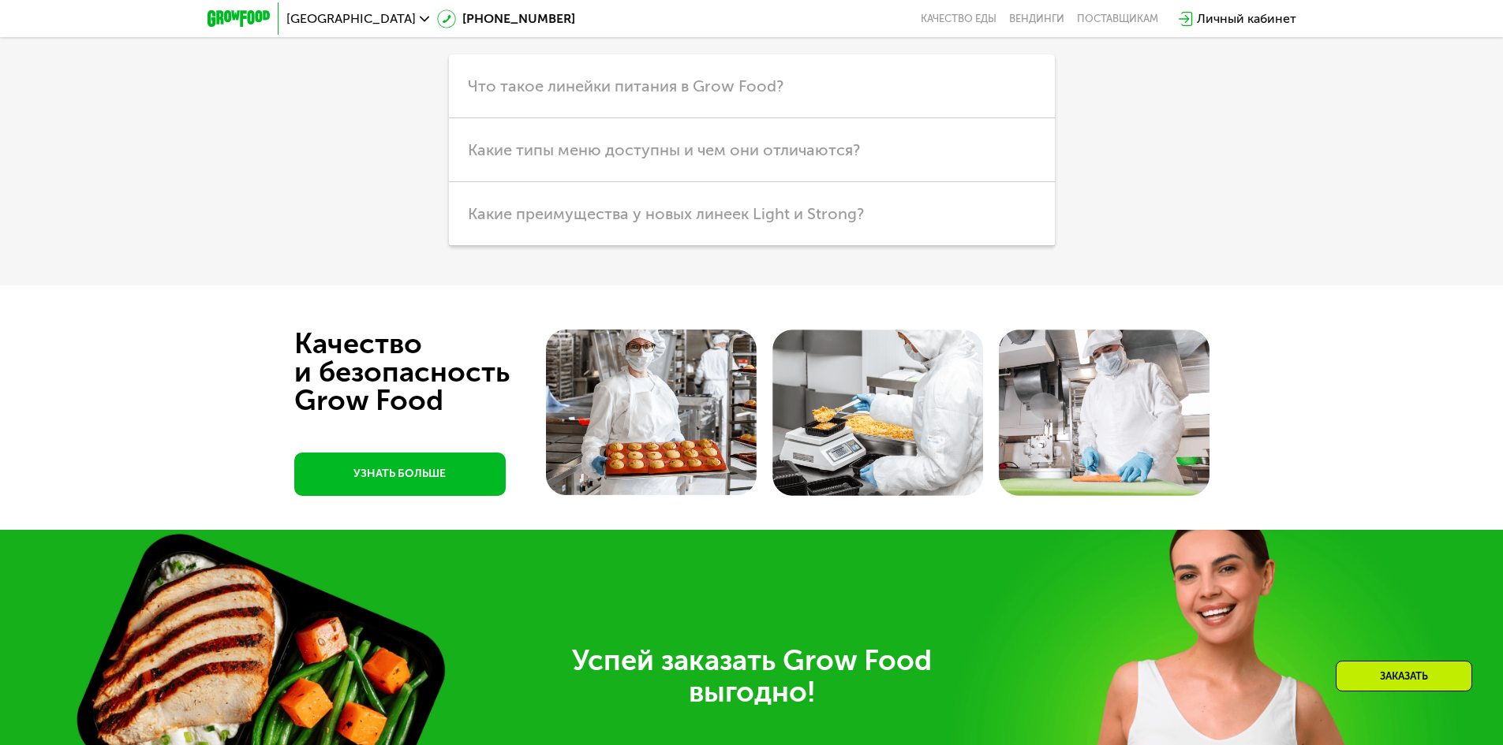
click at [1212, 20] on div "Личный кабинет" at bounding box center [1246, 18] width 99 height 19
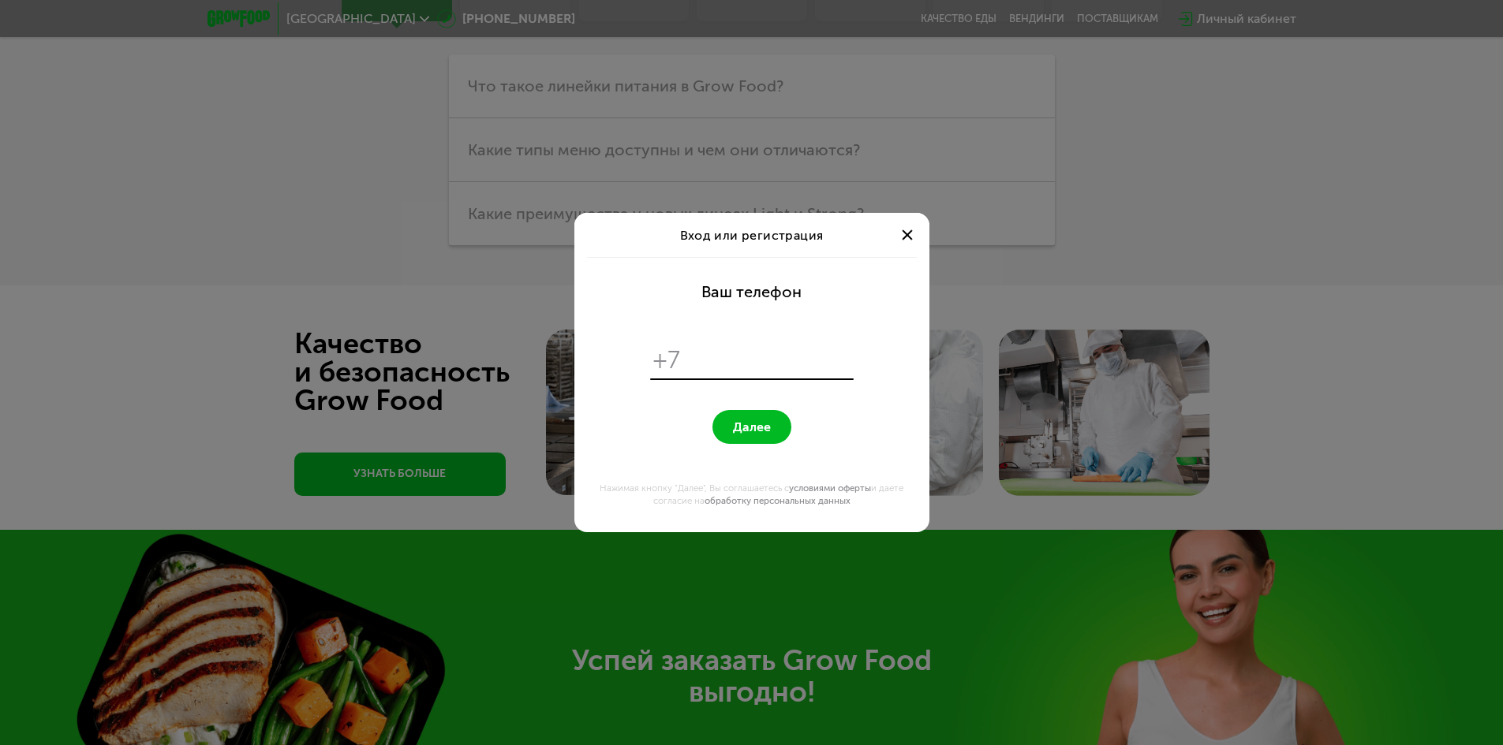
scroll to position [0, 0]
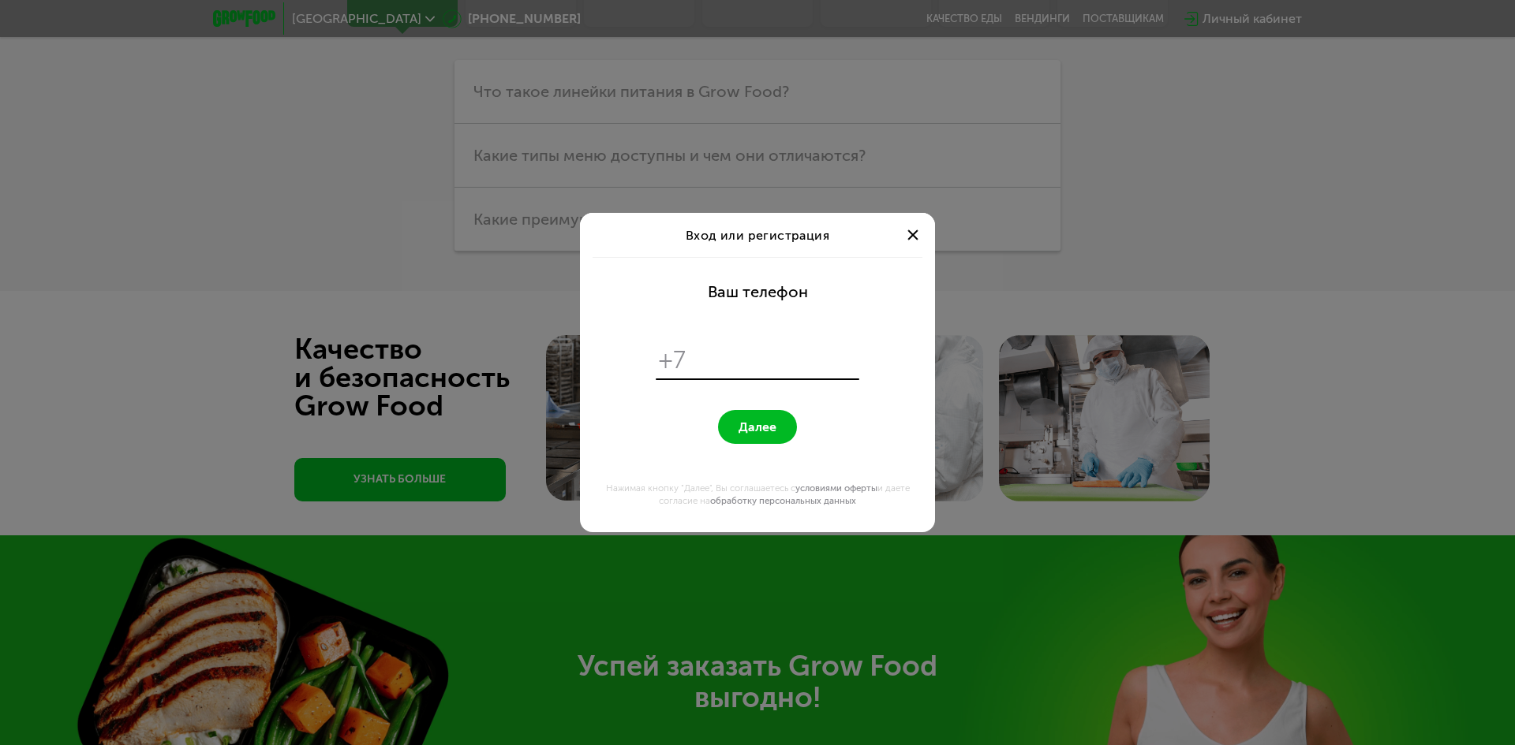
click at [918, 233] on div at bounding box center [912, 235] width 19 height 19
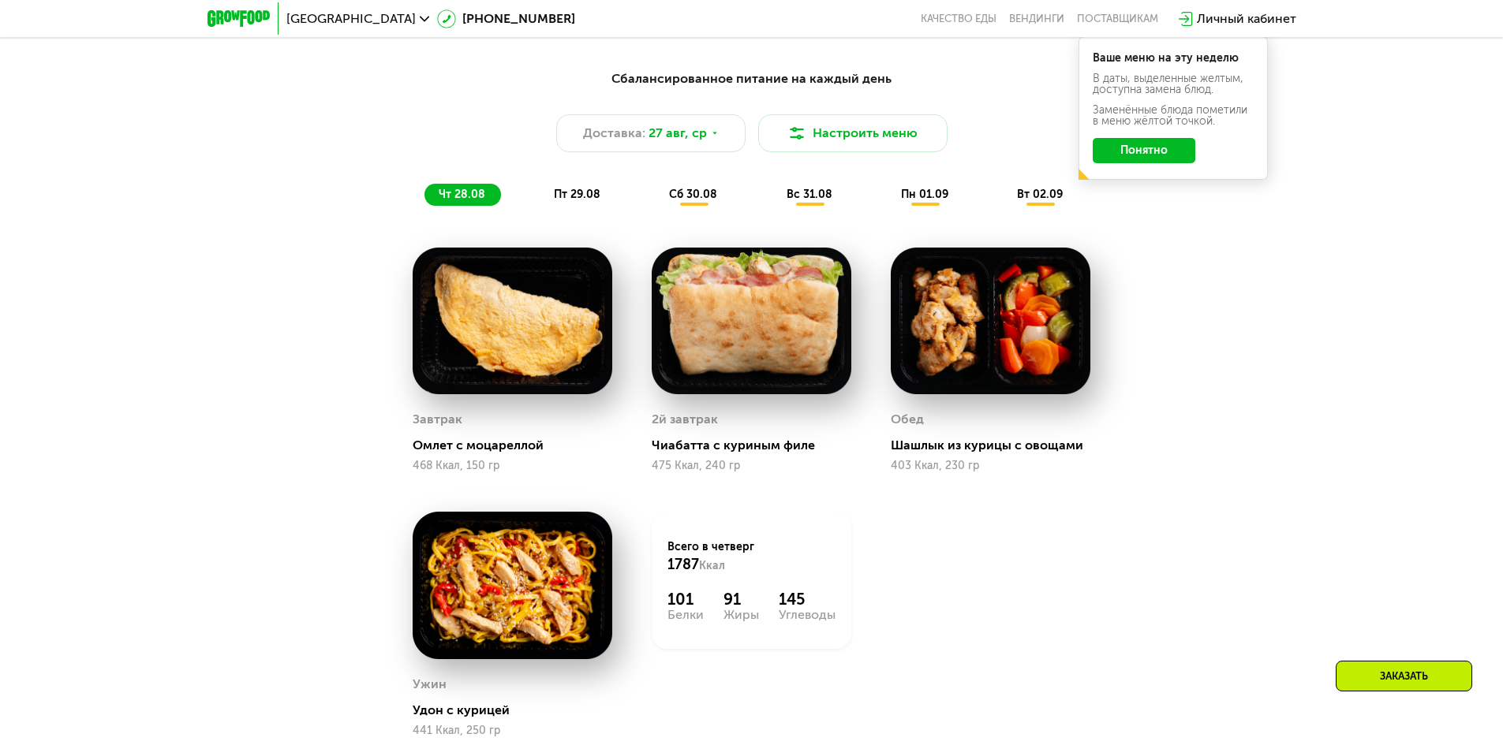
scroll to position [985, 0]
